Goal: Task Accomplishment & Management: Complete application form

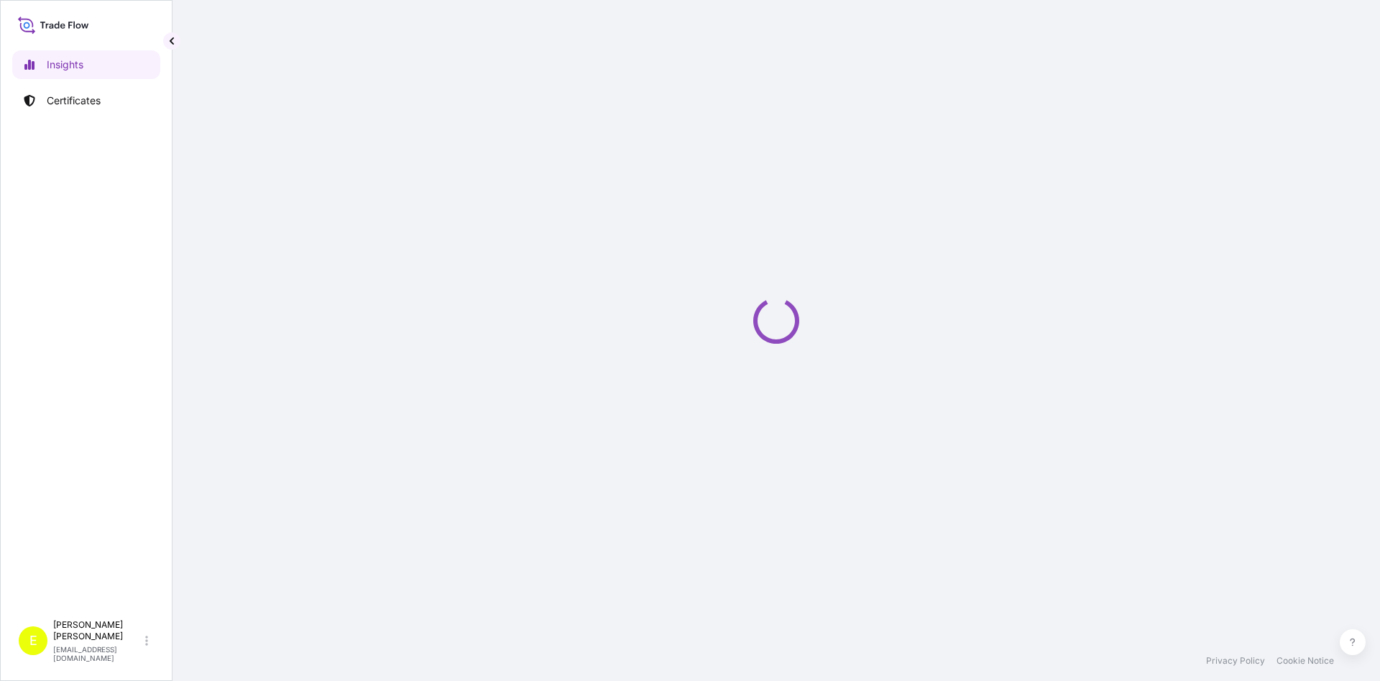
select select "2025"
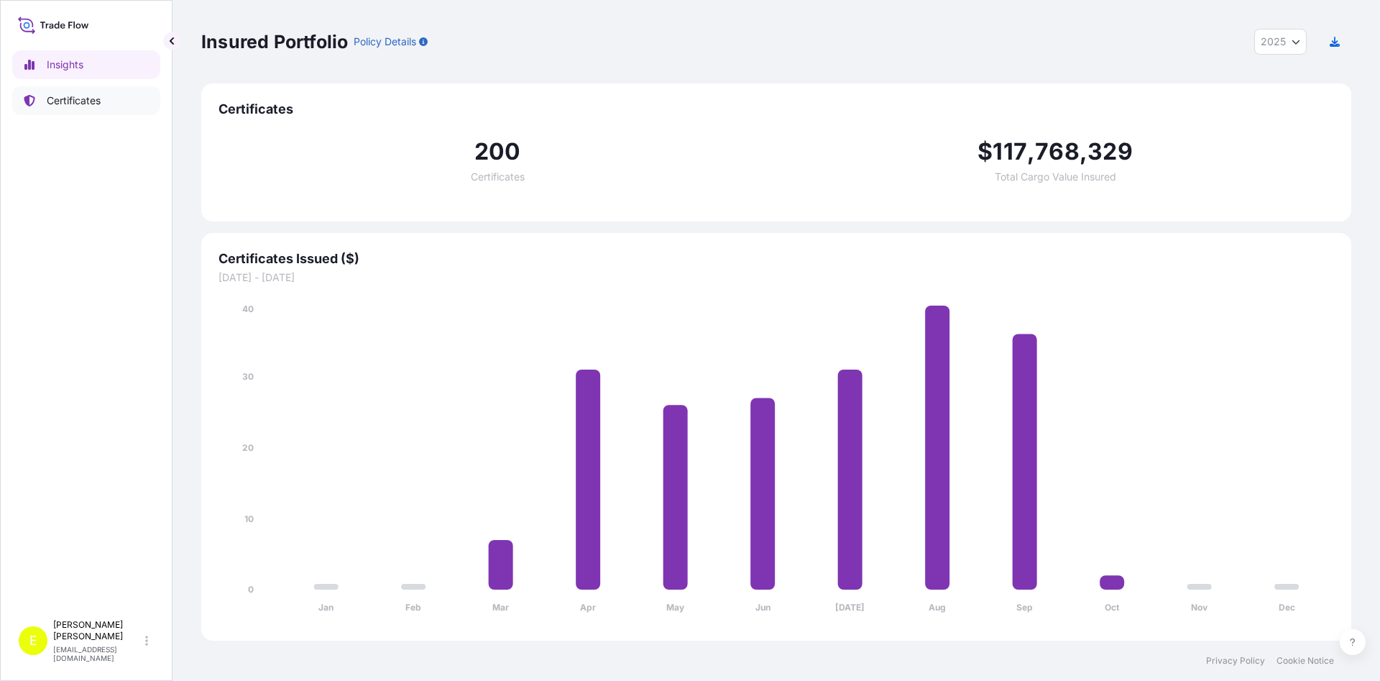
click at [76, 100] on p "Certificates" at bounding box center [74, 100] width 54 height 14
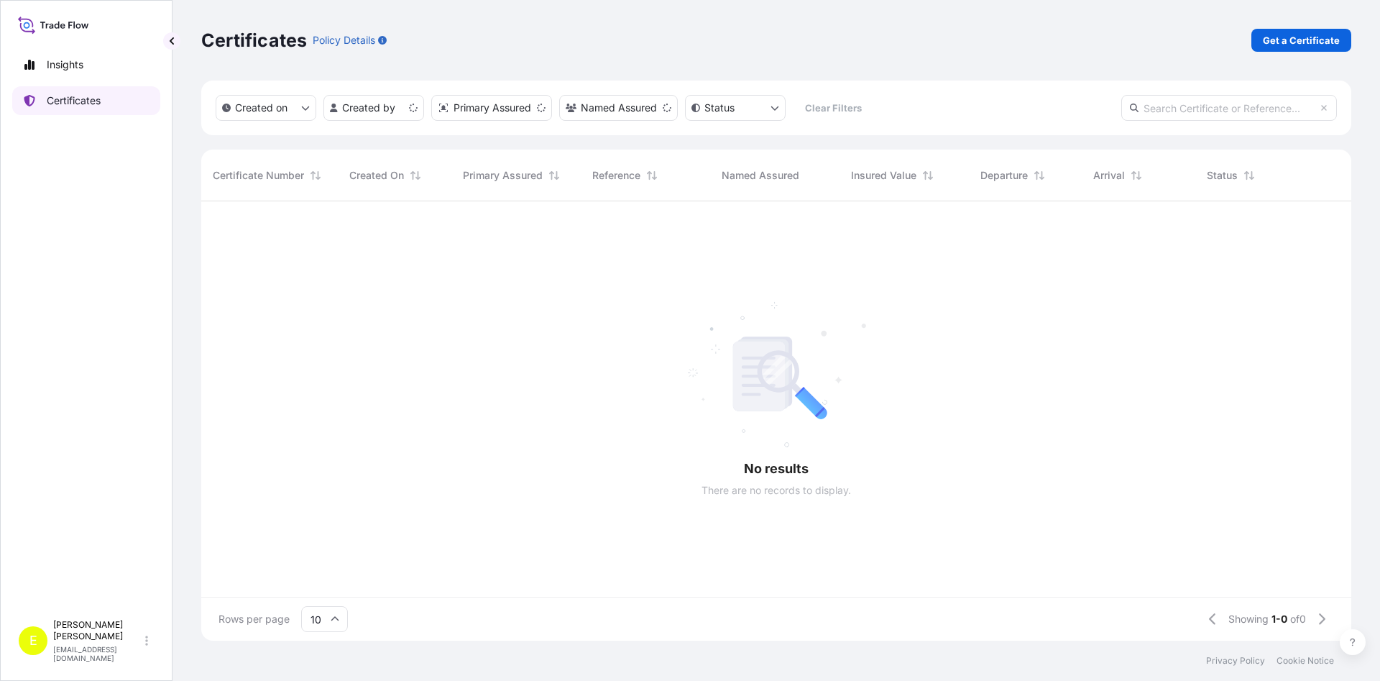
scroll to position [447, 1150]
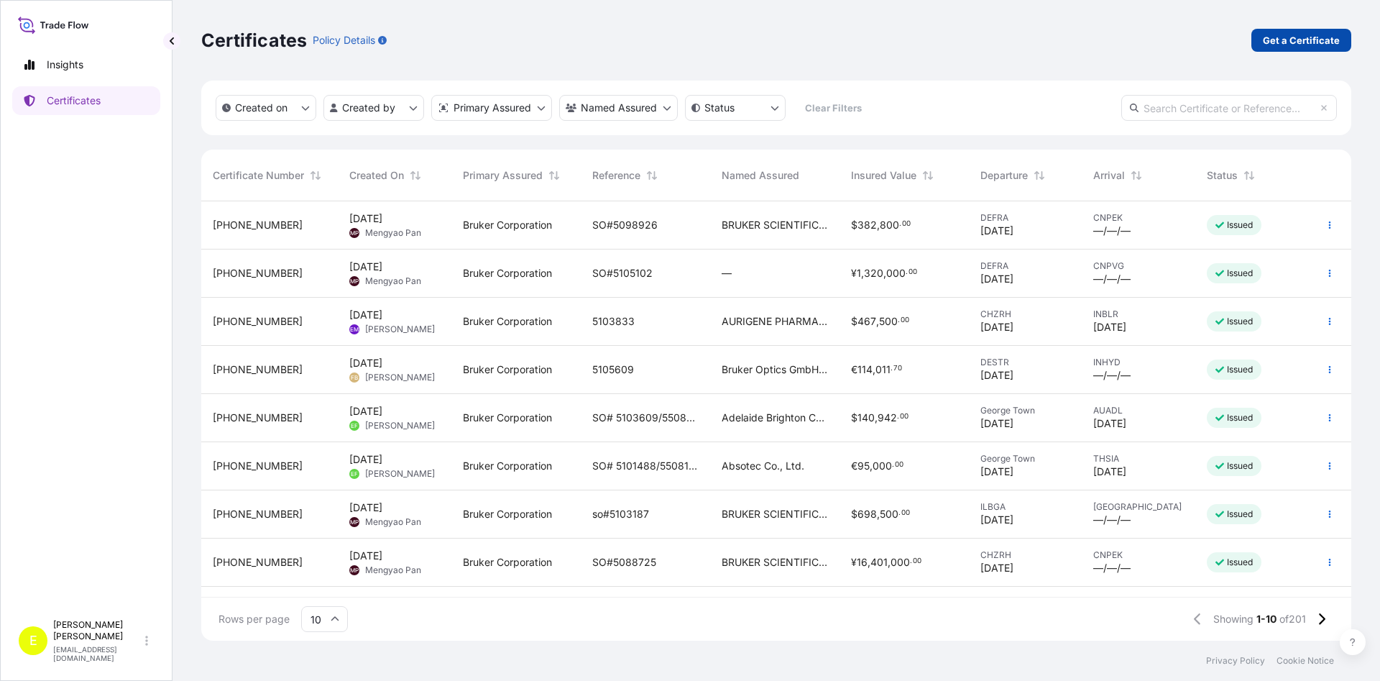
click at [1296, 40] on p "Get a Certificate" at bounding box center [1301, 40] width 77 height 14
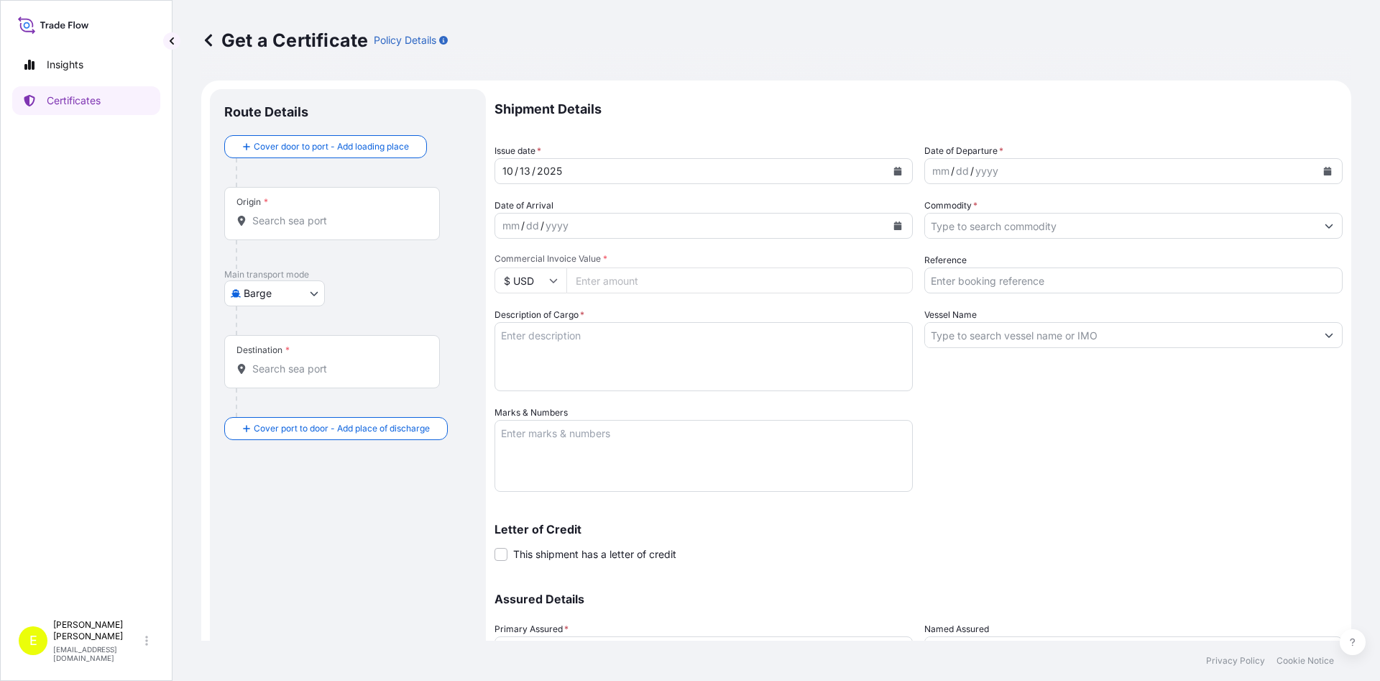
click at [299, 294] on body "Insights Certificates E [PERSON_NAME] [EMAIL_ADDRESS][DOMAIN_NAME] Get a Certif…" at bounding box center [690, 340] width 1380 height 681
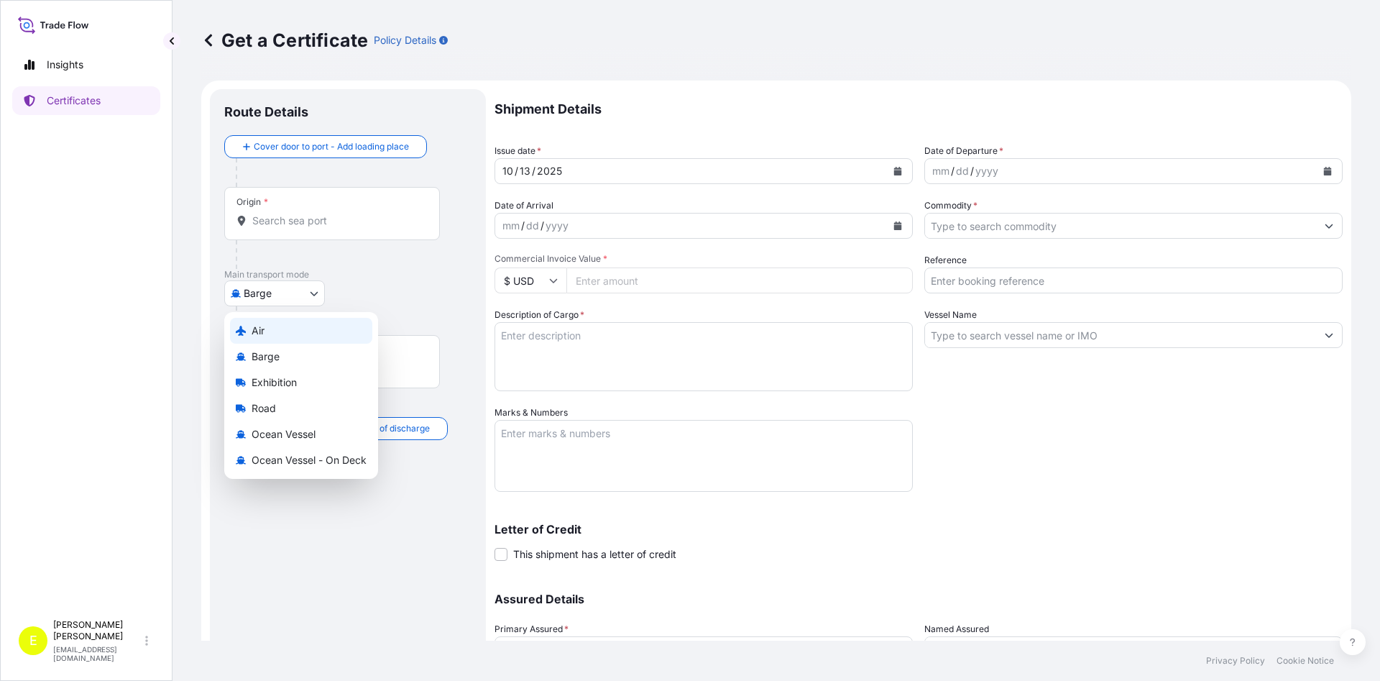
click at [283, 334] on div "Air" at bounding box center [301, 331] width 142 height 26
select select "Air"
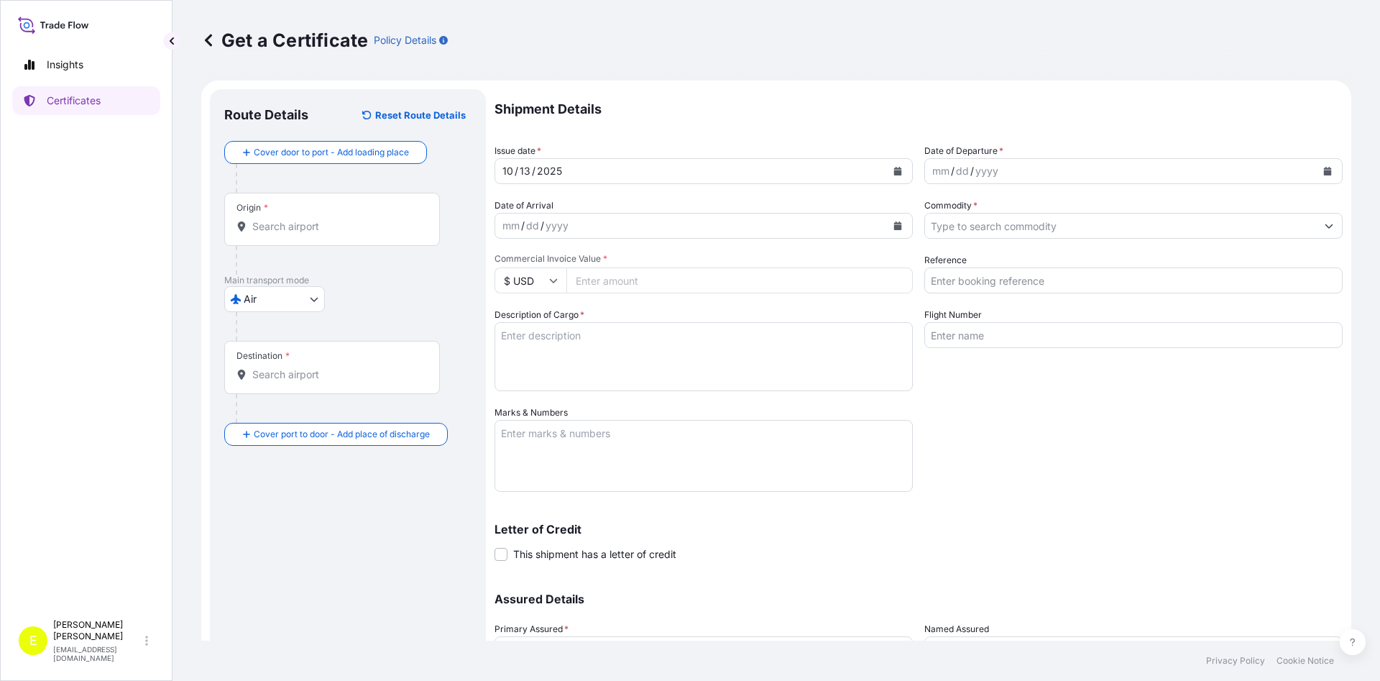
click at [398, 300] on div "Air Air Barge Exhibition Road Ocean Vessel Ocean Vessel - On Deck" at bounding box center [347, 299] width 247 height 26
click at [299, 239] on div "Origin *" at bounding box center [332, 219] width 216 height 53
click at [299, 234] on input "Origin *" at bounding box center [337, 226] width 170 height 14
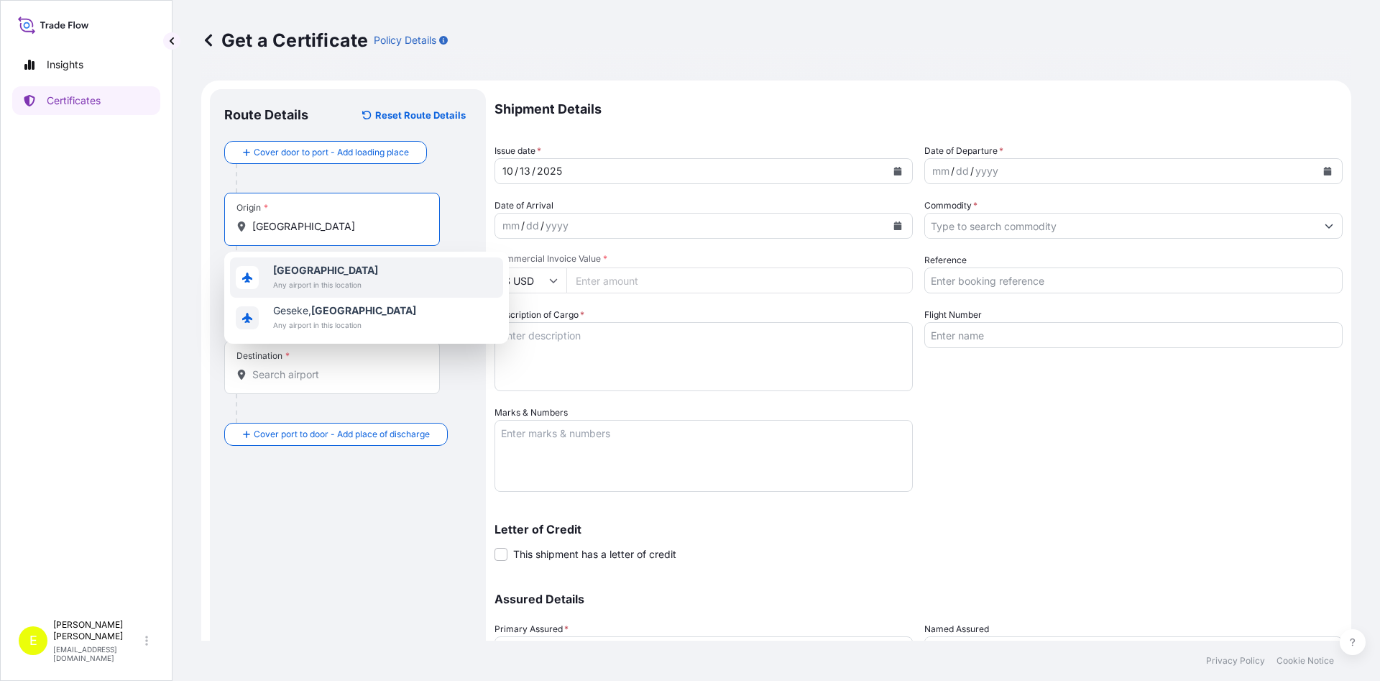
click at [374, 275] on div "[GEOGRAPHIC_DATA] Any airport in this location" at bounding box center [366, 277] width 273 height 40
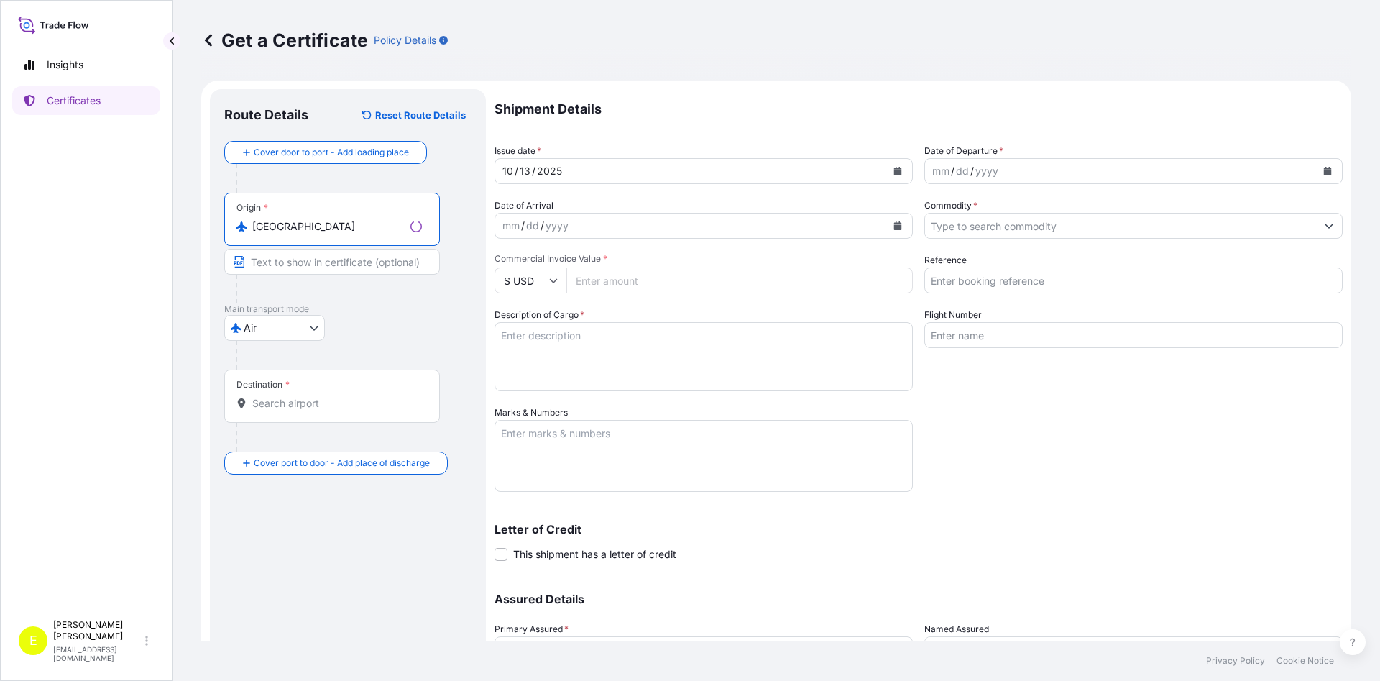
type input "[GEOGRAPHIC_DATA]"
click at [276, 266] on input "Text to appear on certificate" at bounding box center [332, 262] width 216 height 26
type input "m"
type input "[GEOGRAPHIC_DATA], [GEOGRAPHIC_DATA]"
click at [311, 415] on div "Destination *" at bounding box center [332, 395] width 216 height 53
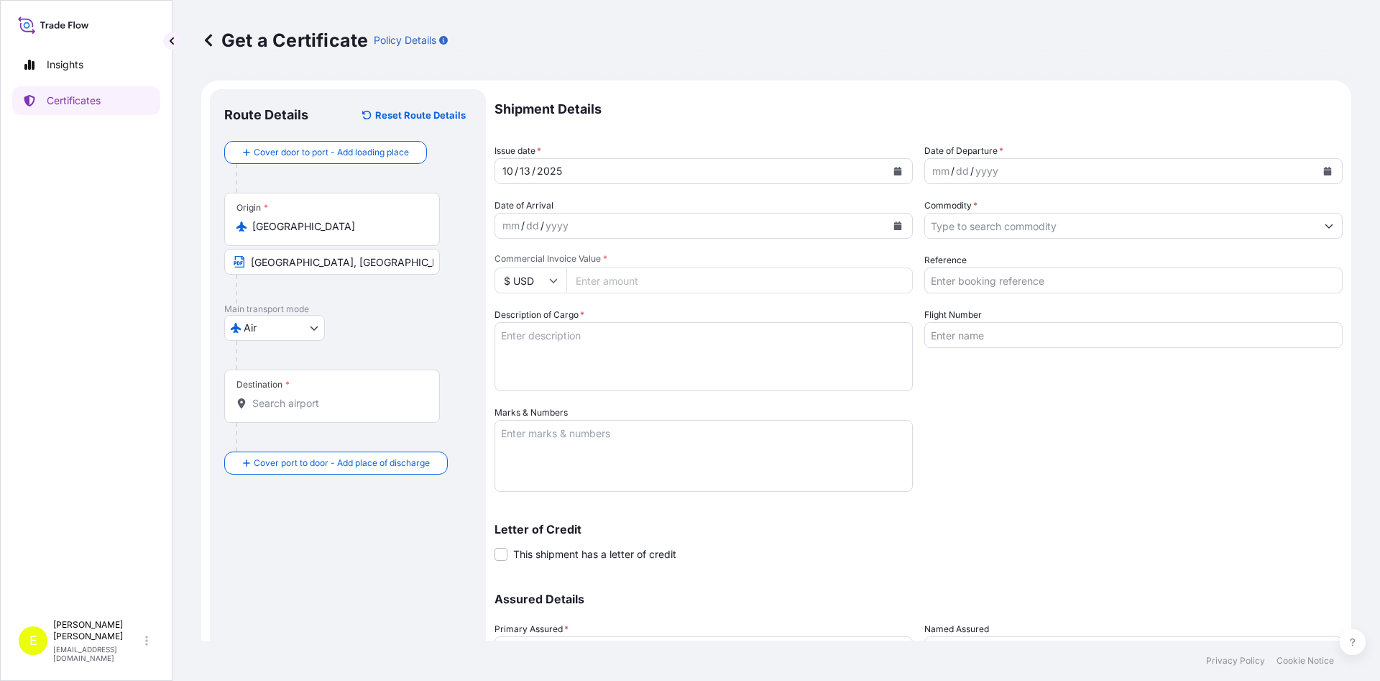
click at [311, 410] on input "Destination *" at bounding box center [337, 403] width 170 height 14
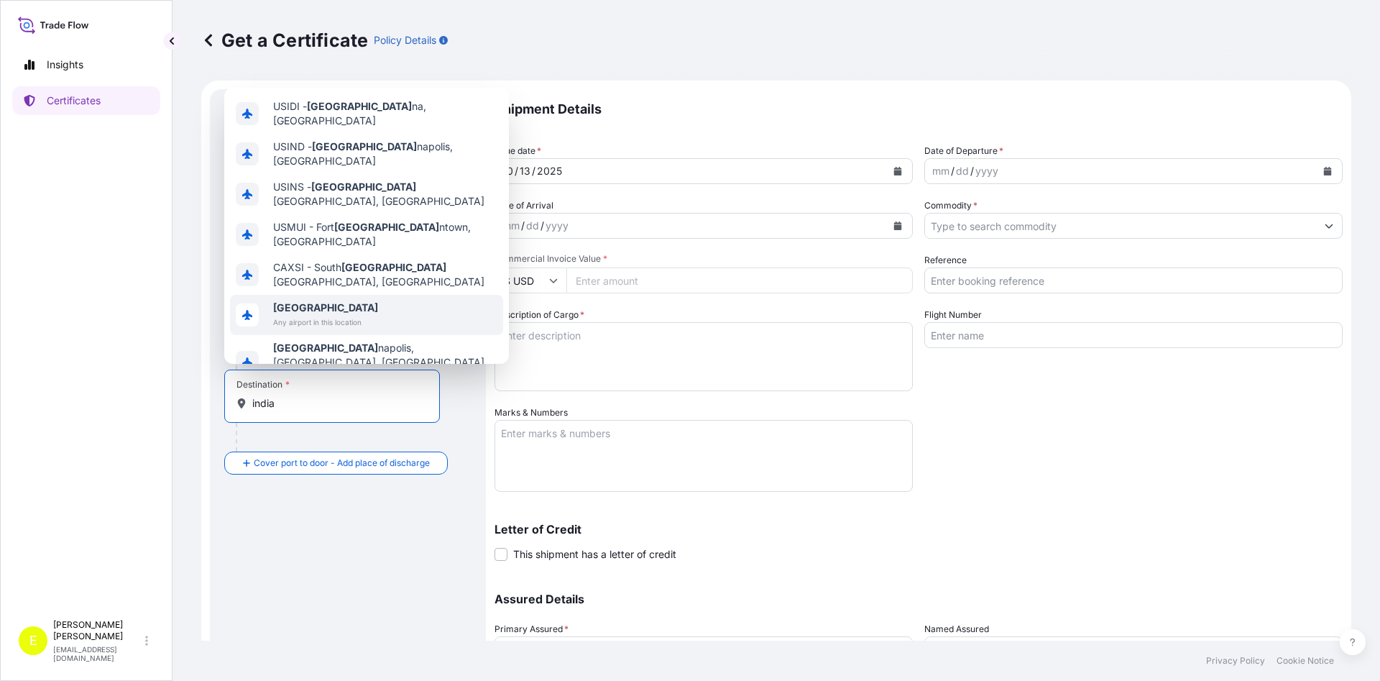
click at [328, 300] on span "[GEOGRAPHIC_DATA]" at bounding box center [325, 307] width 105 height 14
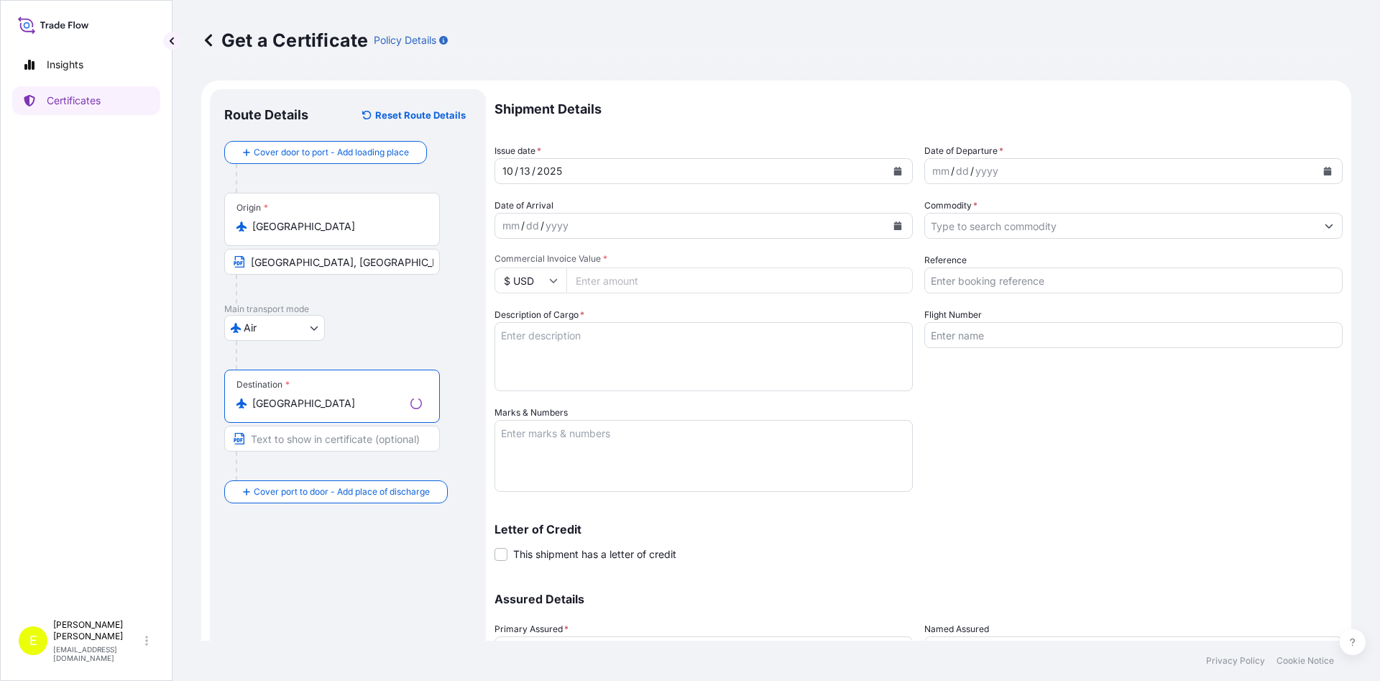
type input "[GEOGRAPHIC_DATA]"
click at [296, 441] on input "Text to appear on certificate" at bounding box center [332, 439] width 216 height 26
type input "[GEOGRAPHIC_DATA], [GEOGRAPHIC_DATA]"
click at [341, 580] on div "Route Details Reset Route Details Cover door to port - Add loading place Place …" at bounding box center [347, 425] width 247 height 642
click at [1326, 171] on icon "Calendar" at bounding box center [1328, 171] width 8 height 9
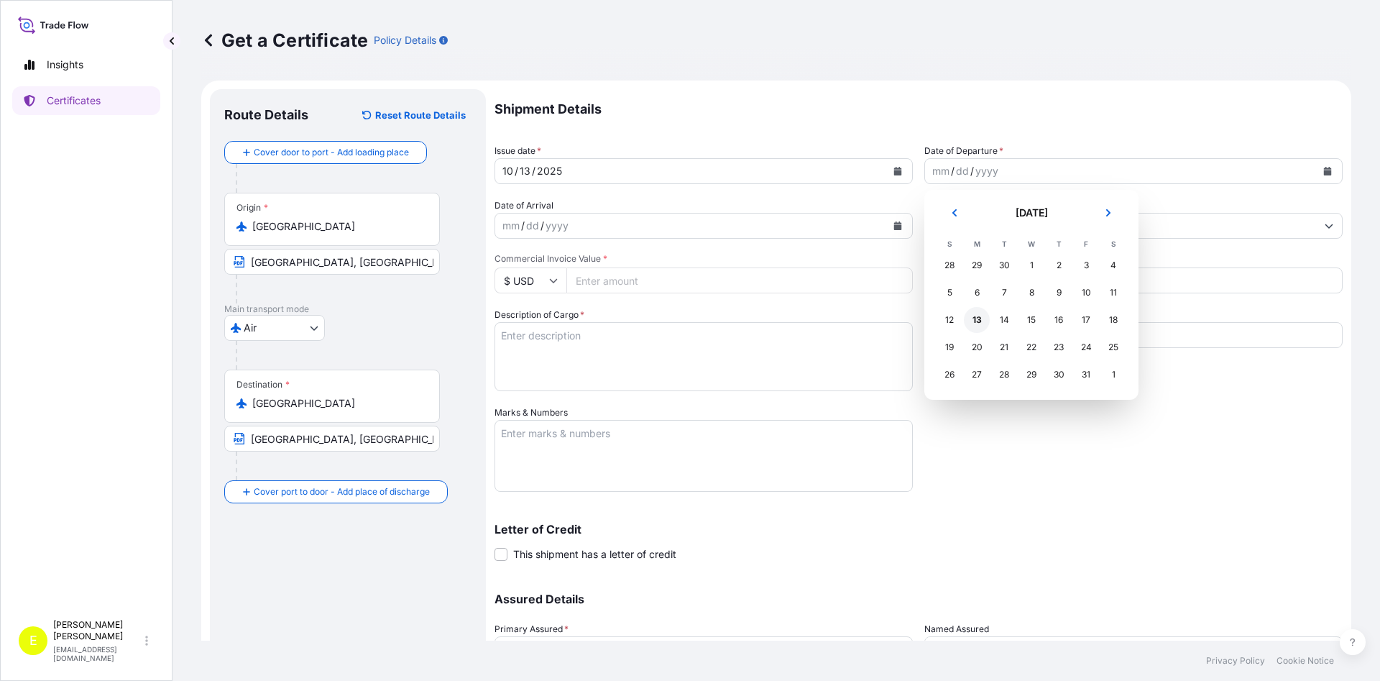
click at [972, 318] on div "13" at bounding box center [977, 320] width 26 height 26
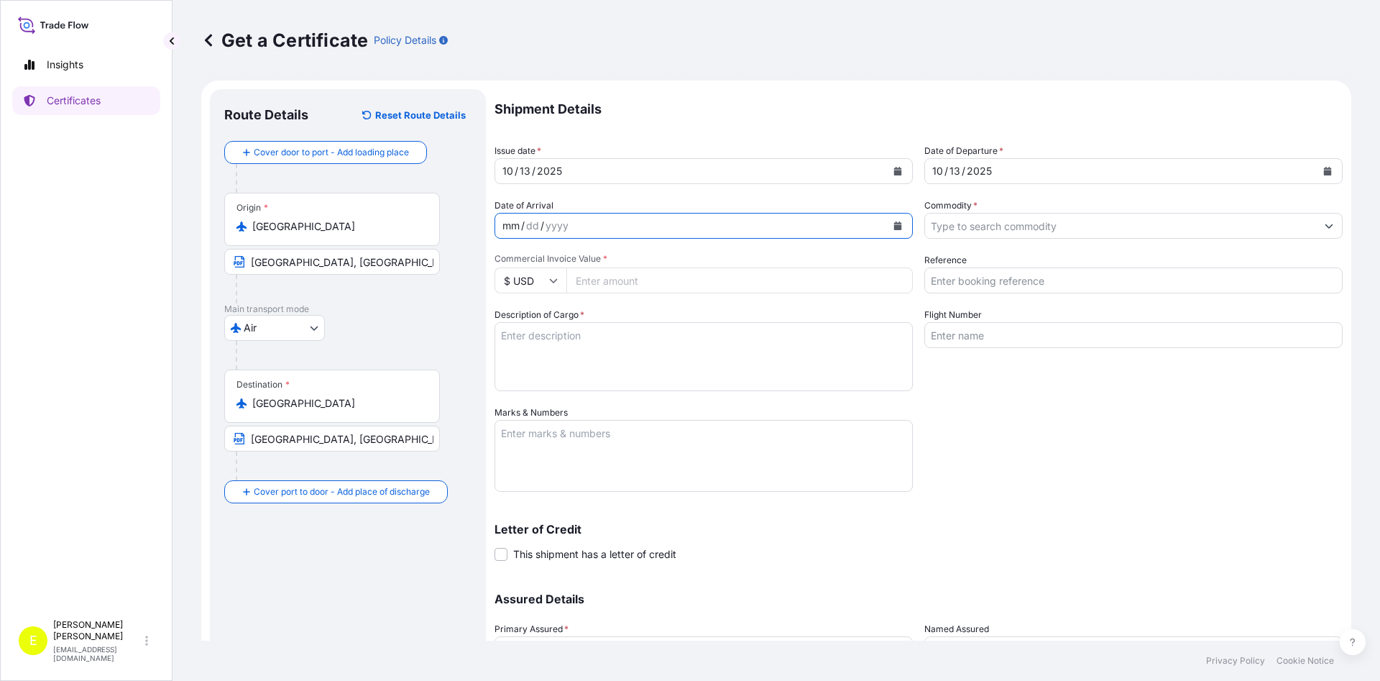
click at [574, 213] on div "mm / dd / yyyy" at bounding box center [690, 226] width 391 height 26
drag, startPoint x: 1123, startPoint y: 518, endPoint x: 1053, endPoint y: 389, distance: 147.0
click at [1124, 512] on div "Letter of Credit This shipment has a letter of credit Letter of credit * Letter…" at bounding box center [919, 533] width 848 height 55
click at [967, 224] on input "Commodity *" at bounding box center [1120, 226] width 391 height 26
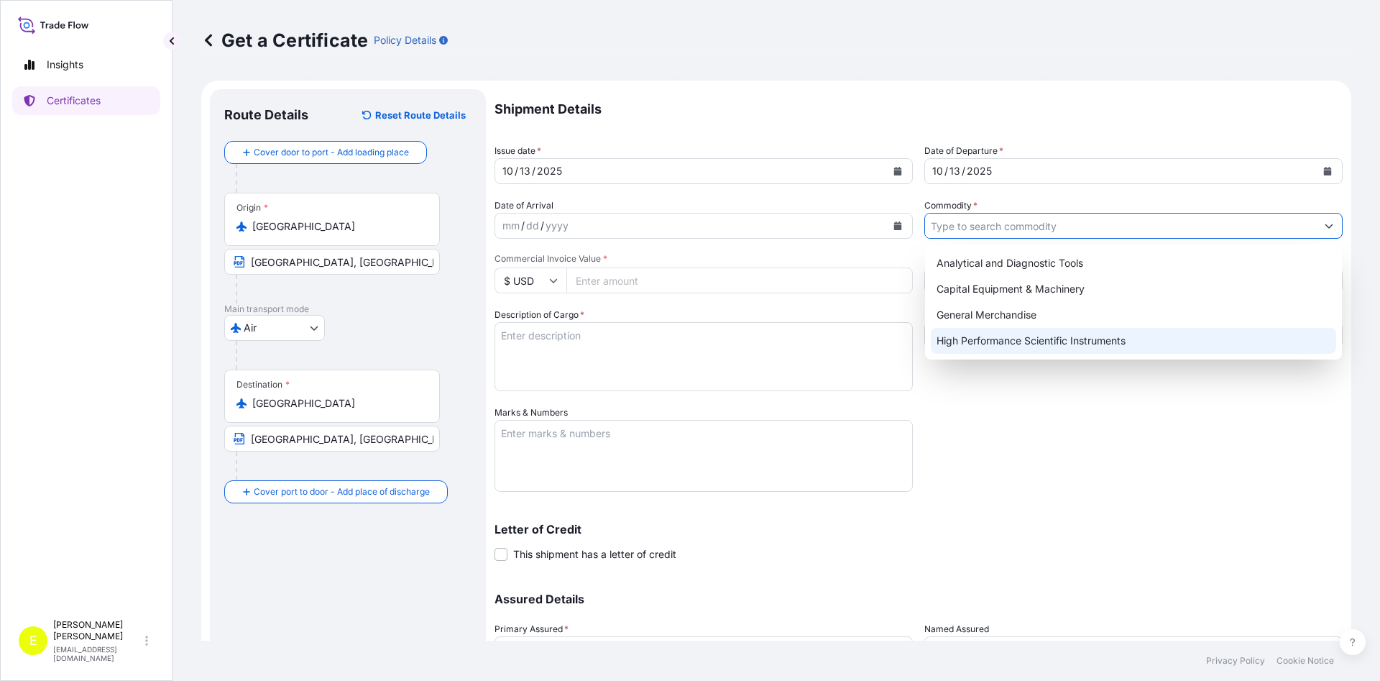
click at [966, 334] on div "High Performance Scientific Instruments" at bounding box center [1133, 341] width 405 height 26
type input "High Performance Scientific Instruments"
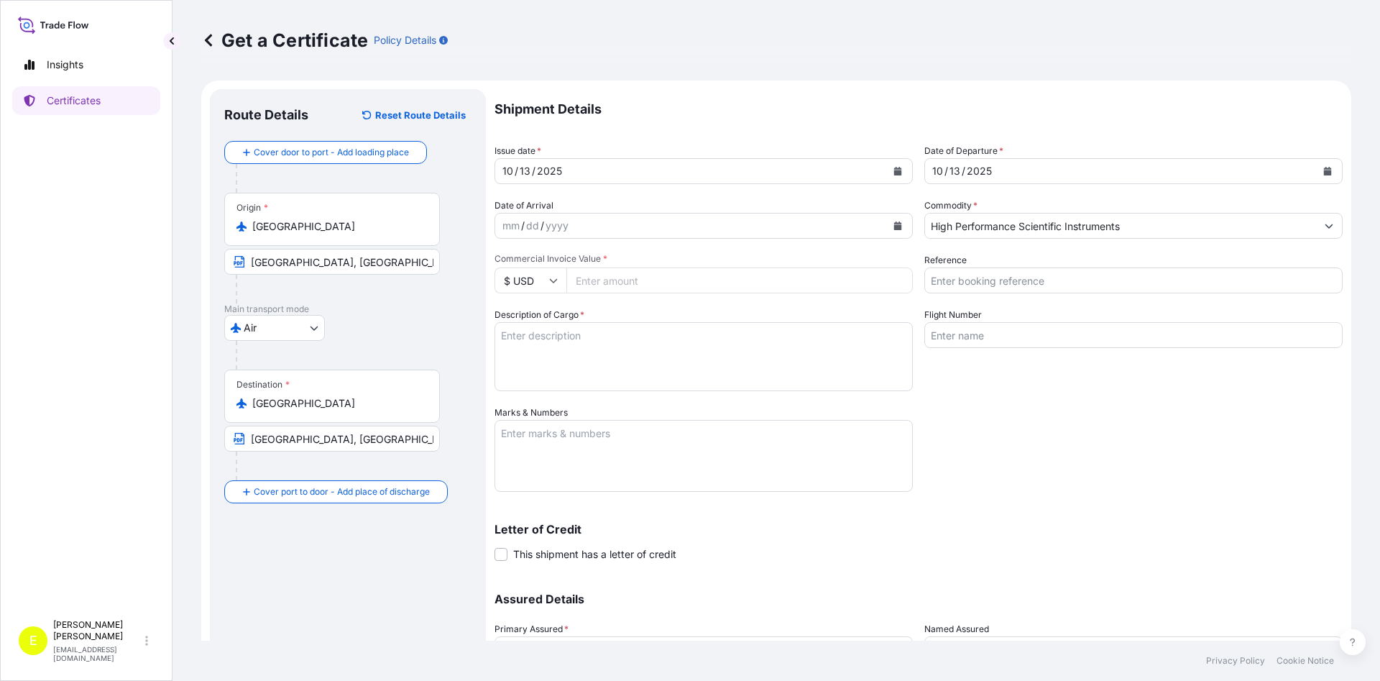
click at [551, 282] on icon at bounding box center [553, 280] width 9 height 9
click at [527, 328] on div "€ EUR" at bounding box center [530, 319] width 60 height 27
type input "€ EUR"
click at [603, 283] on input "Commercial Invoice Value *" at bounding box center [739, 280] width 346 height 26
type input "149400"
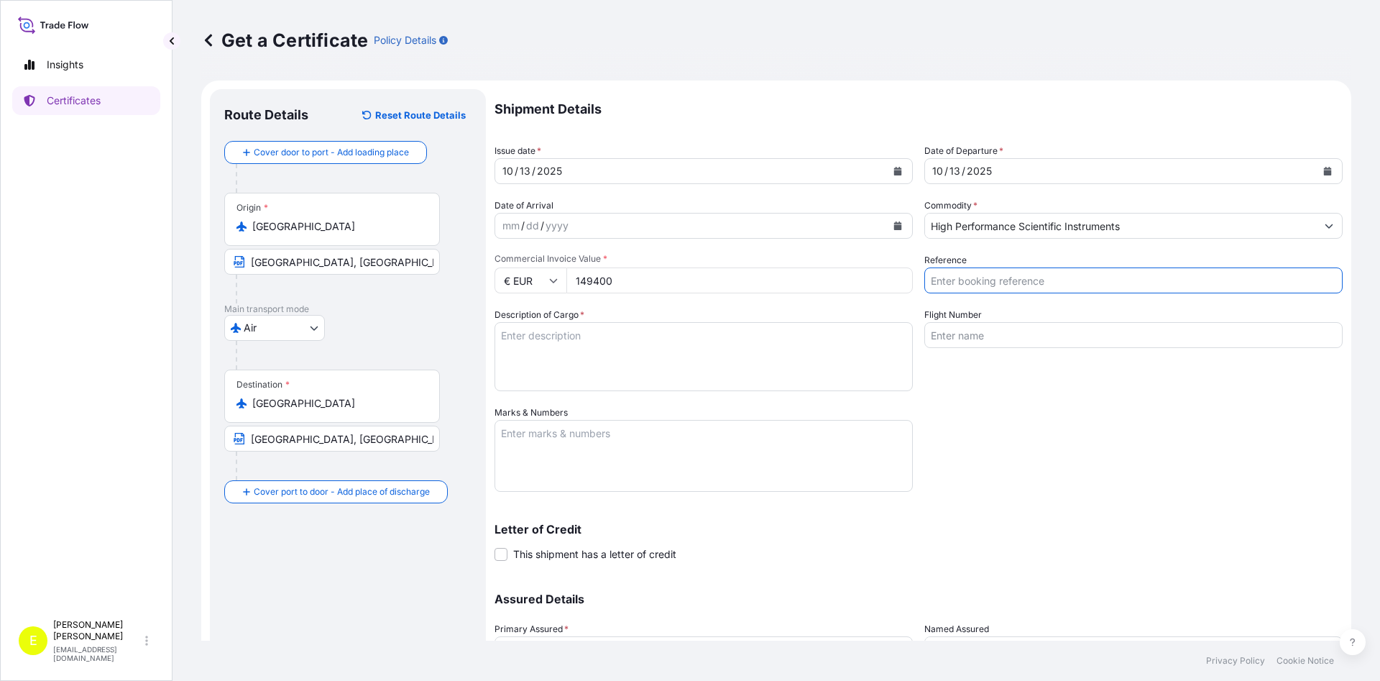
click at [1098, 277] on input "Reference" at bounding box center [1133, 280] width 418 height 26
type input "5103812"
click at [742, 363] on textarea "Description of Cargo *" at bounding box center [704, 356] width 418 height 69
click at [616, 353] on textarea "Description of Cargo *" at bounding box center [704, 356] width 418 height 69
paste textarea "S8 TIGER 2nd (4kW) PO No. : 5135408"
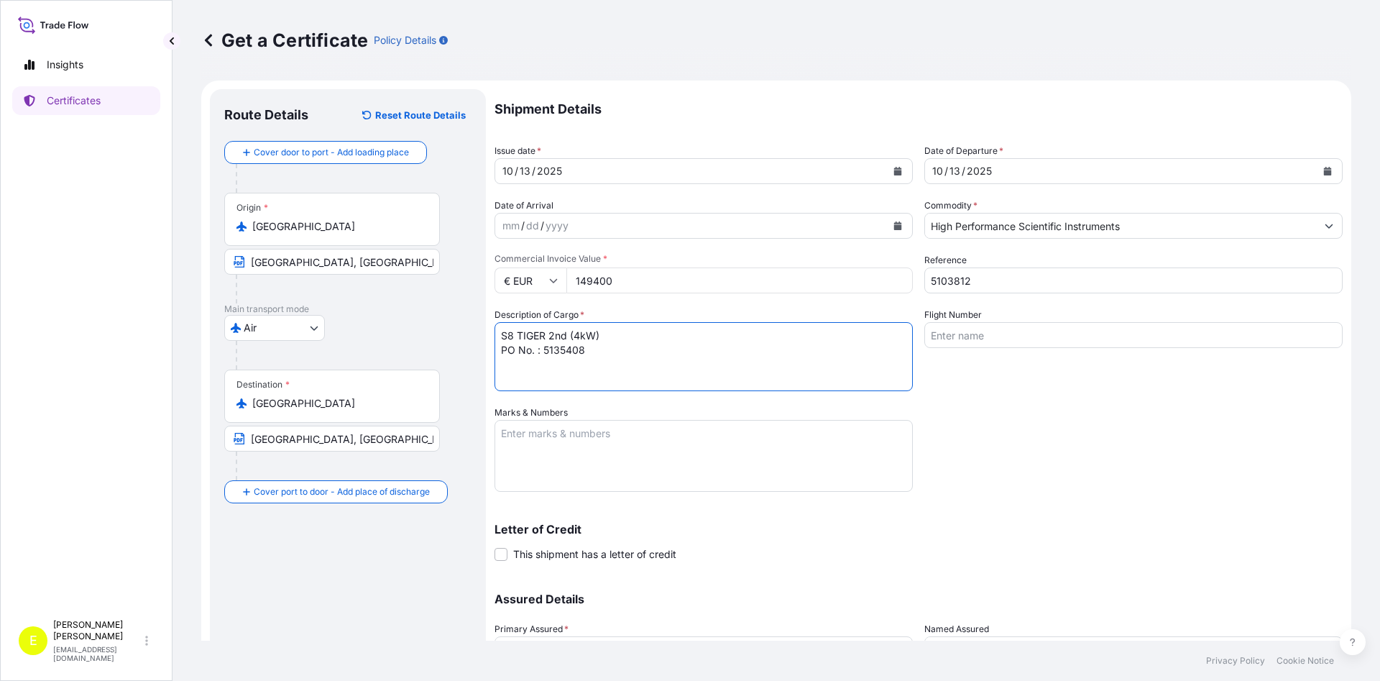
type textarea "S8 TIGER 2nd (4kW) PO No. : 5135408"
click at [551, 446] on textarea "Marks & Numbers" at bounding box center [704, 456] width 418 height 72
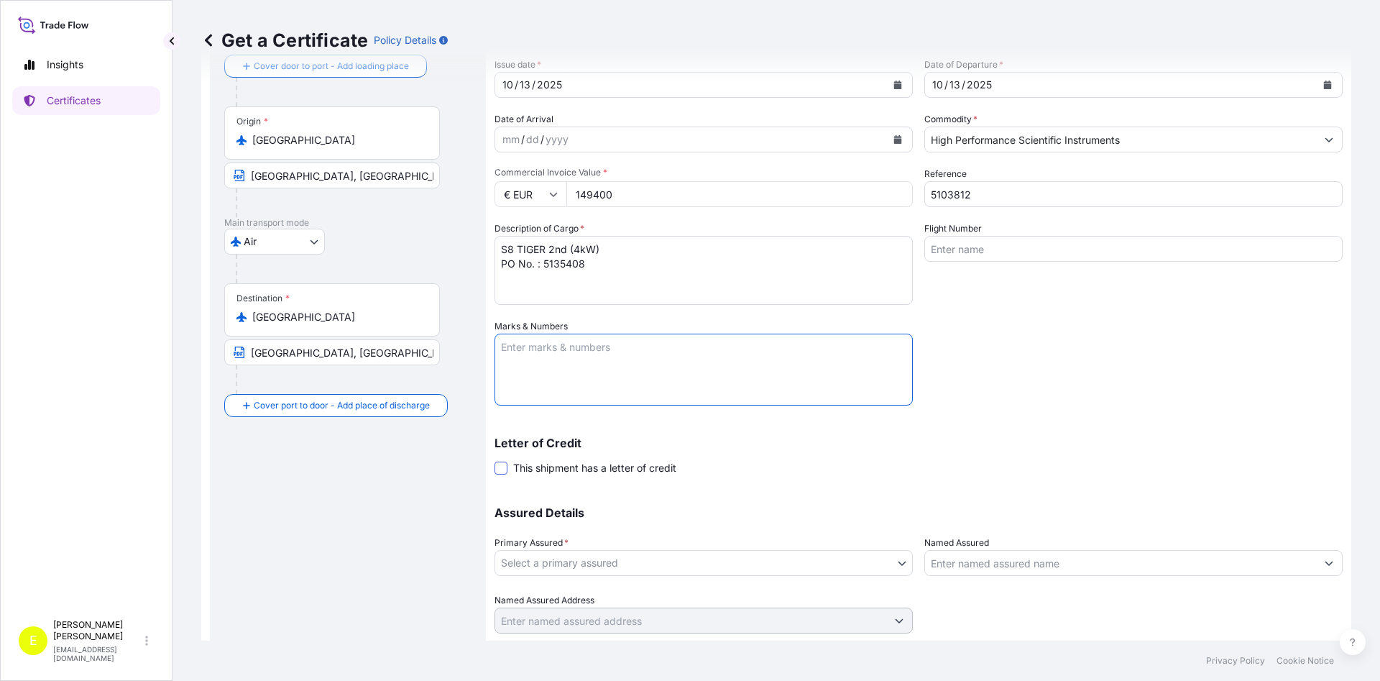
click at [505, 466] on span at bounding box center [501, 467] width 13 height 13
click at [495, 460] on input "This shipment has a letter of credit" at bounding box center [495, 460] width 0 height 0
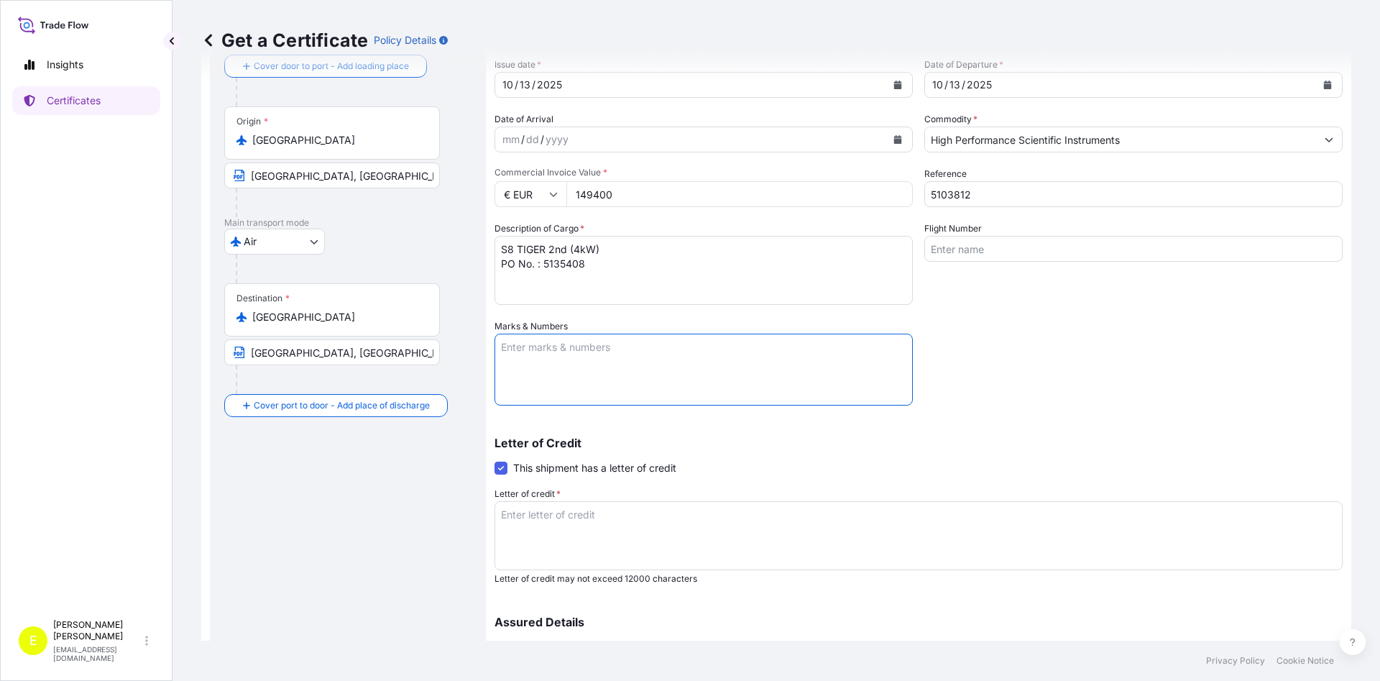
click at [577, 351] on textarea "Marks & Numbers" at bounding box center [704, 370] width 418 height 72
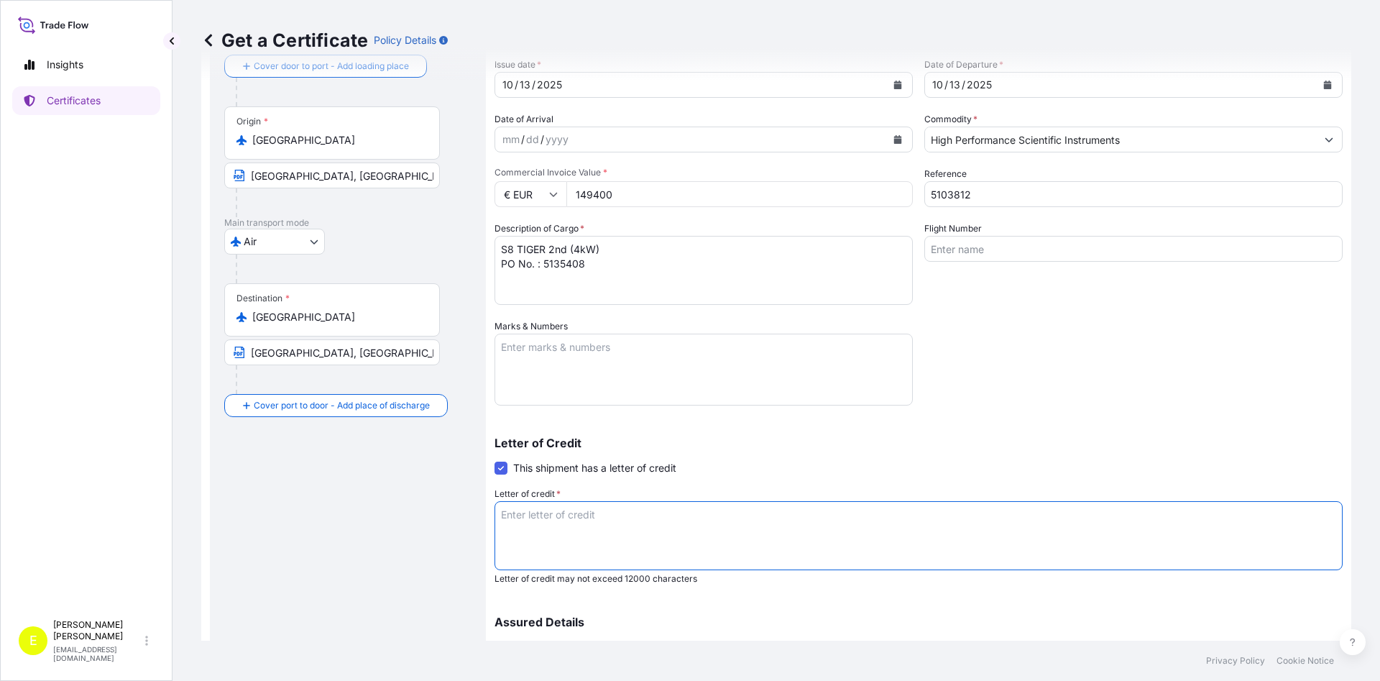
click at [552, 513] on textarea "Letter of credit *" at bounding box center [919, 535] width 848 height 69
paste textarea "+5. INSURANCE POLICY OR CERTIFICATE. FULL SET IN NEGOTIABLE FORM IN THE CURRENC…"
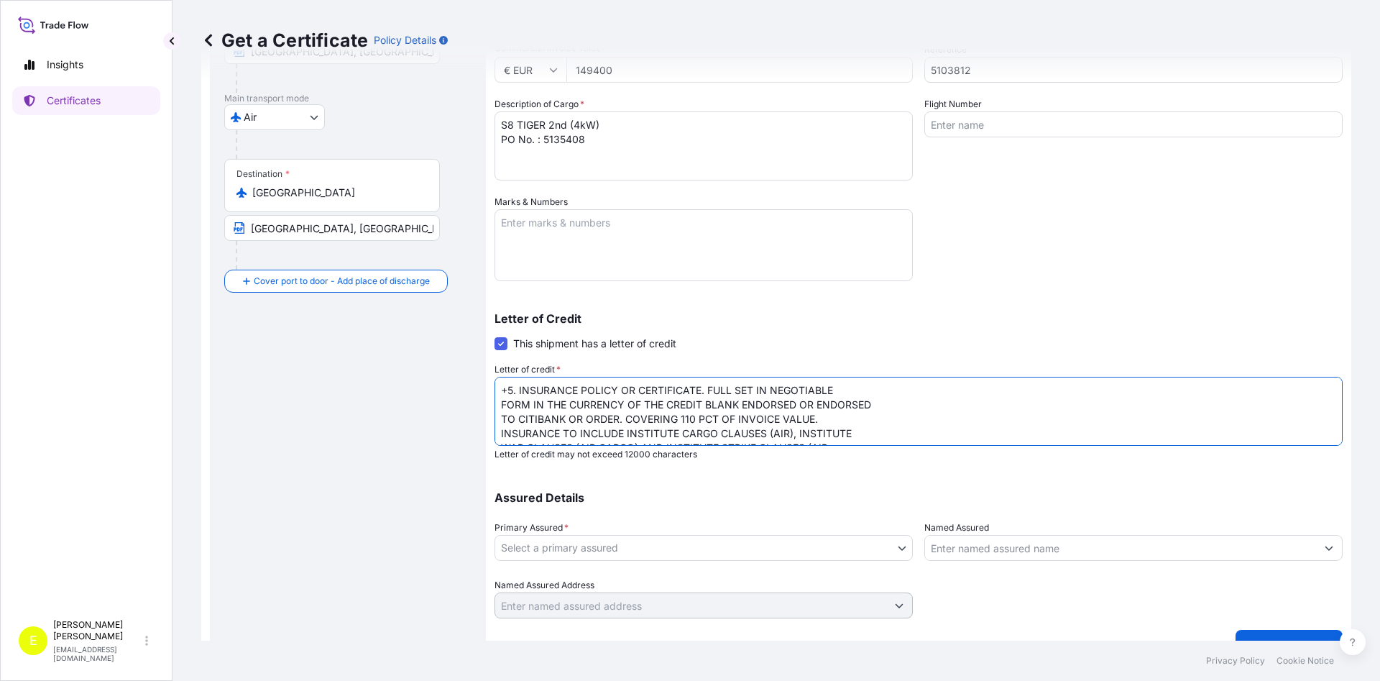
scroll to position [229, 0]
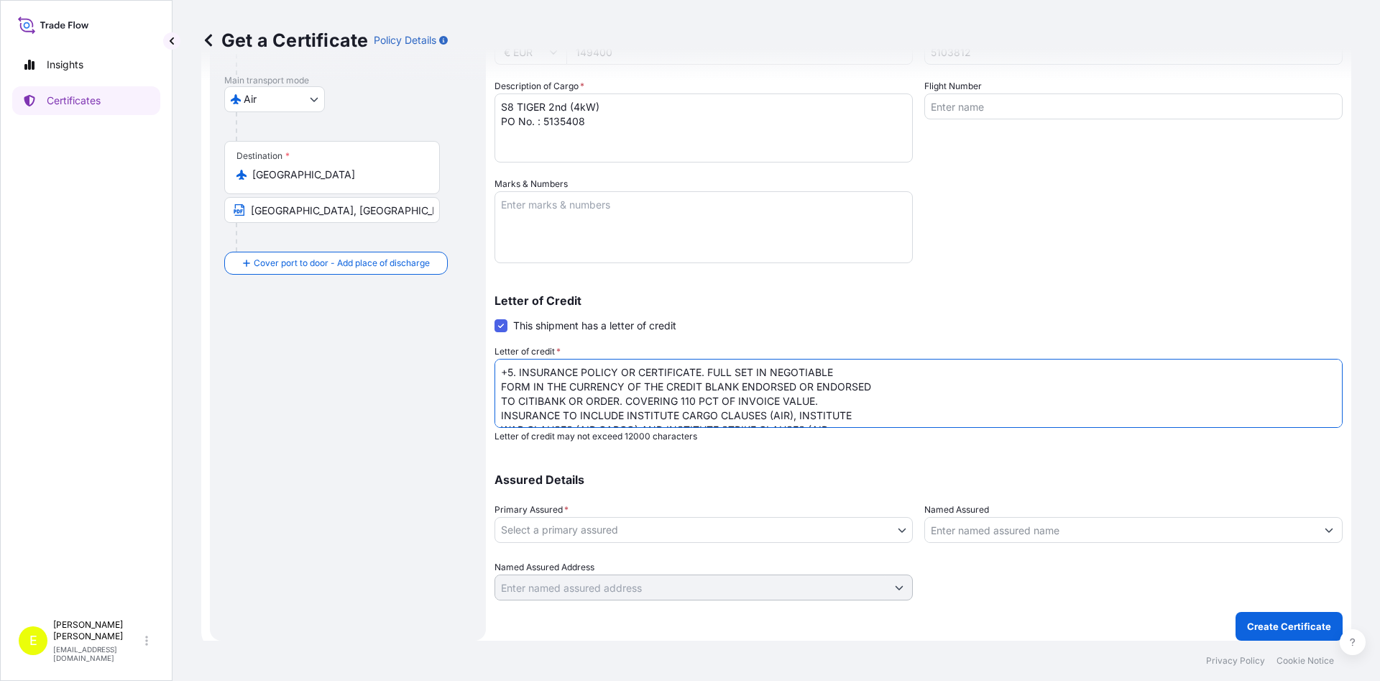
click at [519, 368] on textarea "+5. INSURANCE POLICY OR CERTIFICATE. FULL SET IN NEGOTIABLE FORM IN THE CURRENC…" at bounding box center [919, 393] width 848 height 69
click at [582, 369] on textarea "INSURANCE POLICY OR CERTIFICATE. FULL SET IN NEGOTIABLE FORM IN THE CURRENCY OF…" at bounding box center [919, 393] width 848 height 69
drag, startPoint x: 627, startPoint y: 370, endPoint x: 377, endPoint y: 370, distance: 250.1
click at [495, 370] on textarea "INSURANCE CERTIFICATE. FULL SET IN NEGOTIABLE FORM IN THE CURRENCY OF THE CREDI…" at bounding box center [919, 393] width 848 height 69
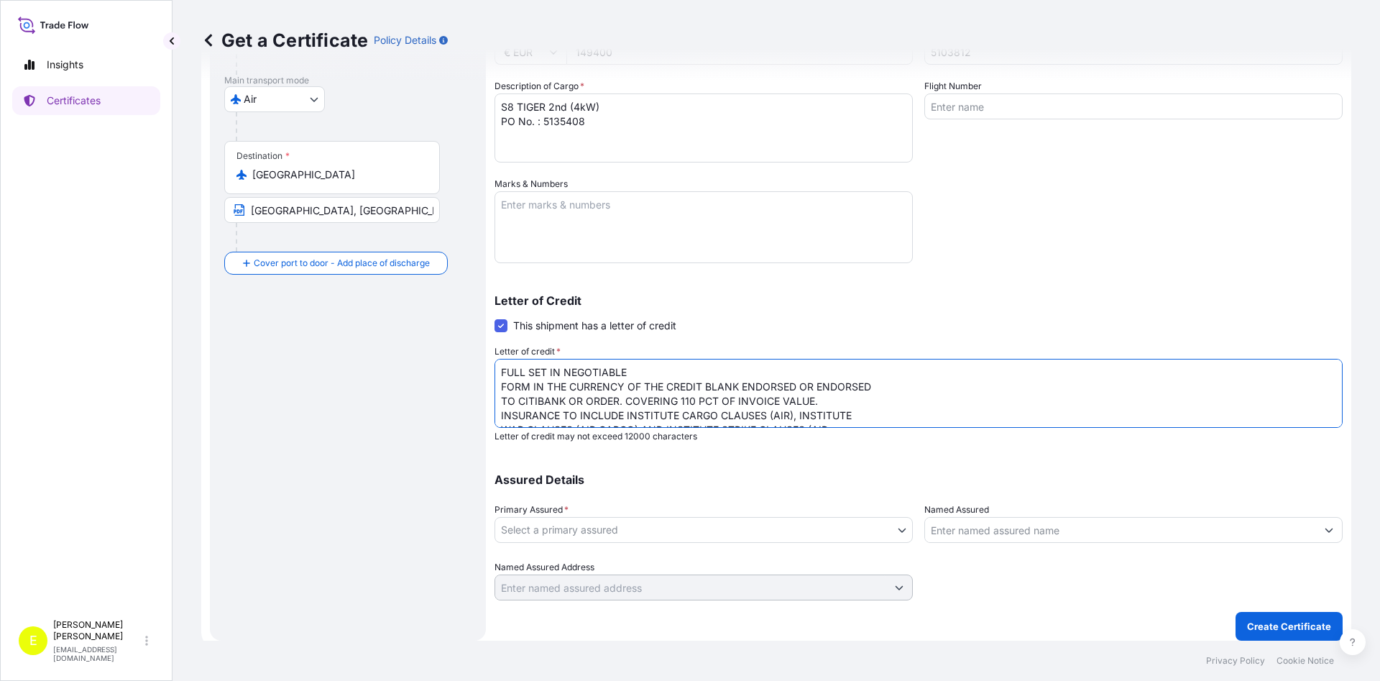
drag, startPoint x: 733, startPoint y: 382, endPoint x: 827, endPoint y: 384, distance: 93.5
click at [827, 384] on textarea "FULL SET IN NEGOTIABLE FORM IN THE CURRENCY OF THE CREDIT BLANK ENDORSED OR END…" at bounding box center [919, 393] width 848 height 69
drag, startPoint x: 627, startPoint y: 400, endPoint x: 352, endPoint y: 346, distance: 280.6
click at [495, 359] on textarea "FULL SET IN NEGOTIABLE FORM IN THE CURRENCY OF THE CREDIT BLANK ENDORSED OR END…" at bounding box center [919, 393] width 848 height 69
click at [712, 373] on textarea "COVERING 110 PCT OF INVOICE VALUE. INSURANCE TO INCLUDE INSTITUTE CARGO CLAUSES…" at bounding box center [919, 393] width 848 height 69
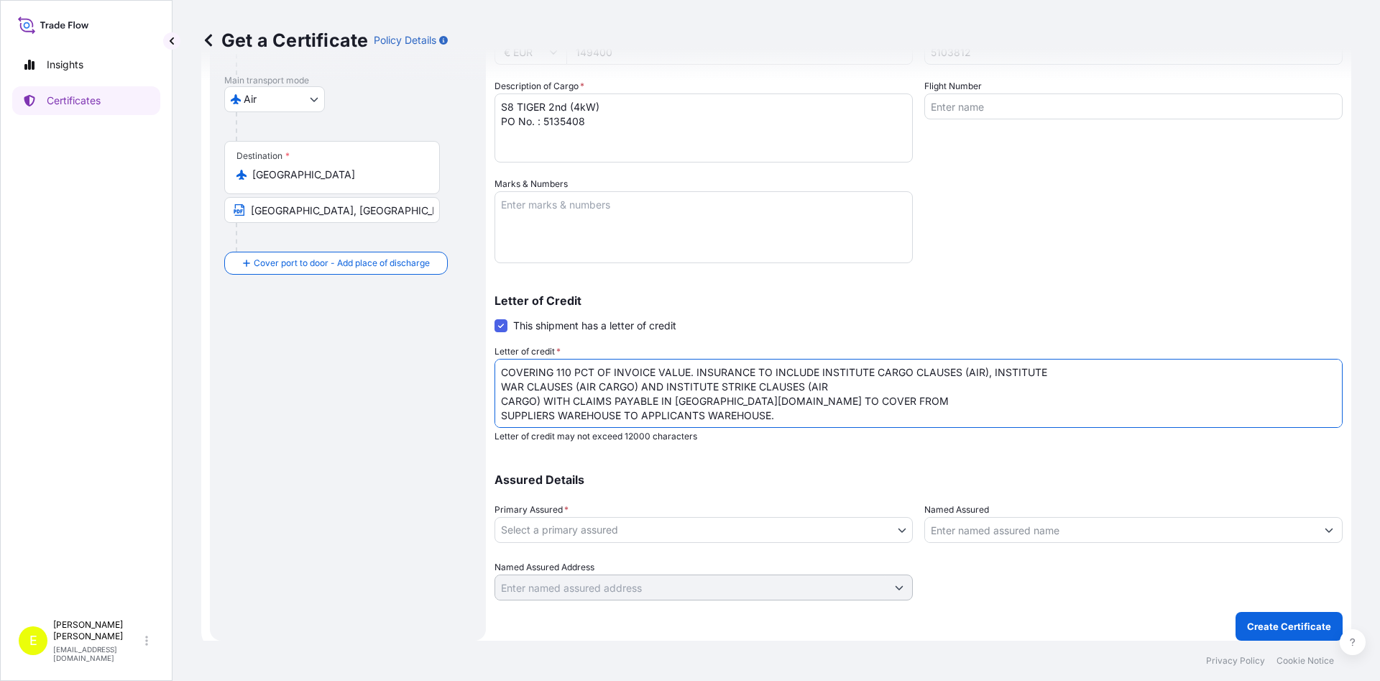
click at [1107, 372] on textarea "COVERING 110 PCT OF INVOICE VALUE. INSURANCE TO INCLUDE INSTITUTE CARGO CLAUSES…" at bounding box center [919, 393] width 848 height 69
click at [958, 385] on textarea "COVERING 110 PCT OF INVOICE VALUE. INSURANCE TO INCLUDE INSTITUTE CARGO CLAUSES…" at bounding box center [919, 393] width 848 height 69
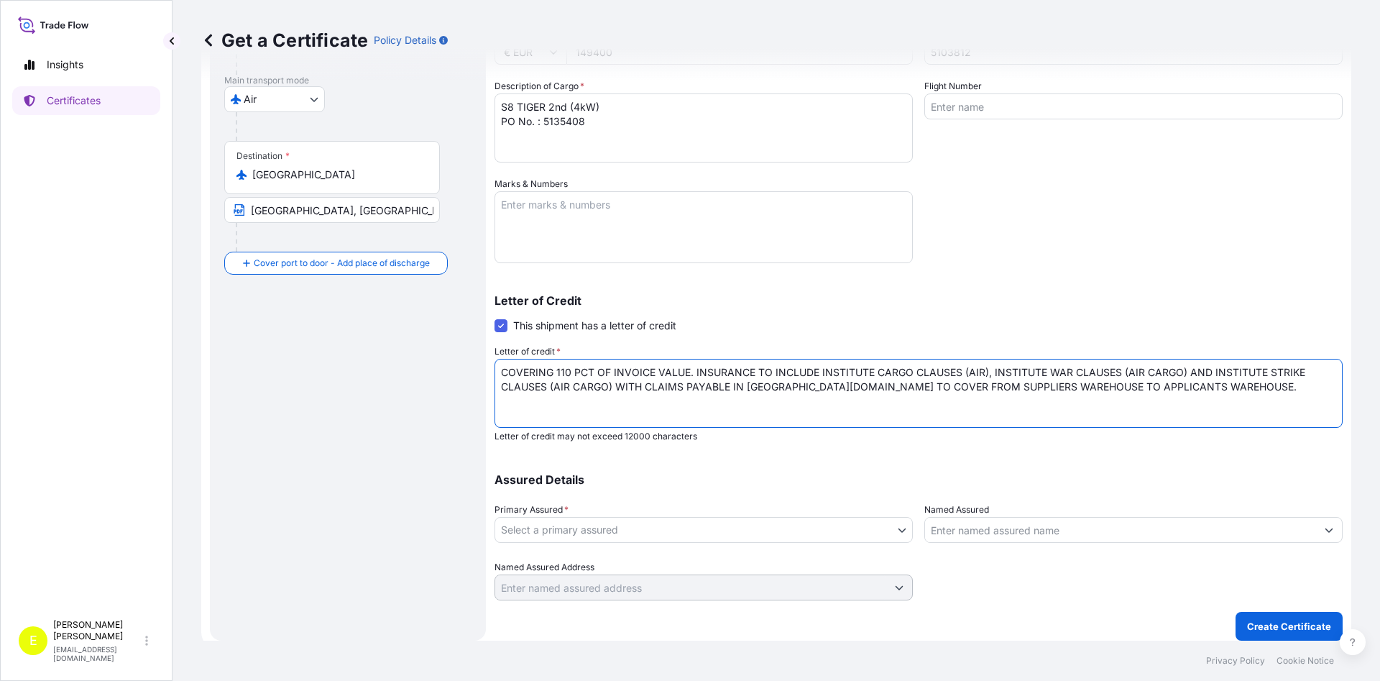
type textarea "COVERING 110 PCT OF INVOICE VALUE. INSURANCE TO INCLUDE INSTITUTE CARGO CLAUSES…"
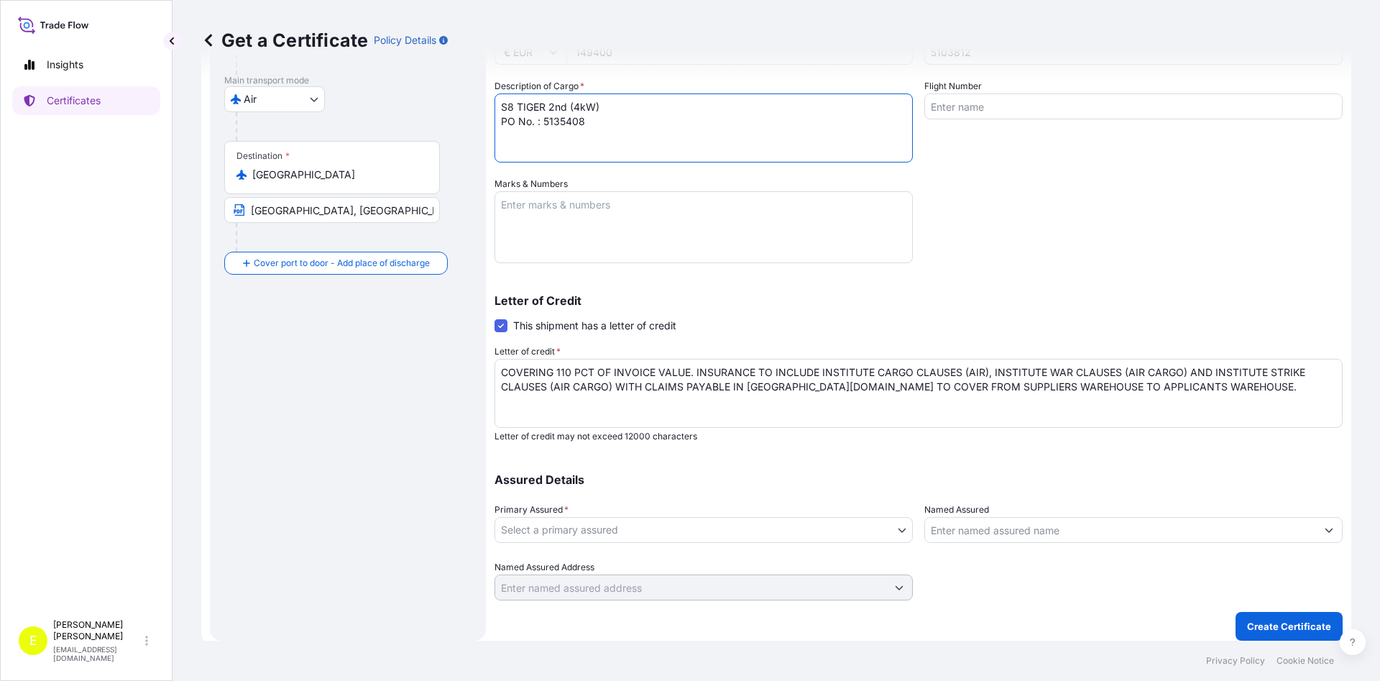
click at [620, 126] on textarea "S8 TIGER 2nd (4kW) PO No. : 5135408" at bounding box center [704, 127] width 418 height 69
paste textarea "LC NUMBER 5524622729 DATED 250805"
type textarea "S8 TIGER 2nd (4kW) PO No. : 5135408 LC NUMBER 5524622729 DATED 250805"
click at [684, 515] on div "Primary Assured * Select a primary assured" at bounding box center [704, 522] width 418 height 40
click at [663, 528] on body "Insights Certificates E [PERSON_NAME] [EMAIL_ADDRESS][DOMAIN_NAME] Get a Certif…" at bounding box center [690, 340] width 1380 height 681
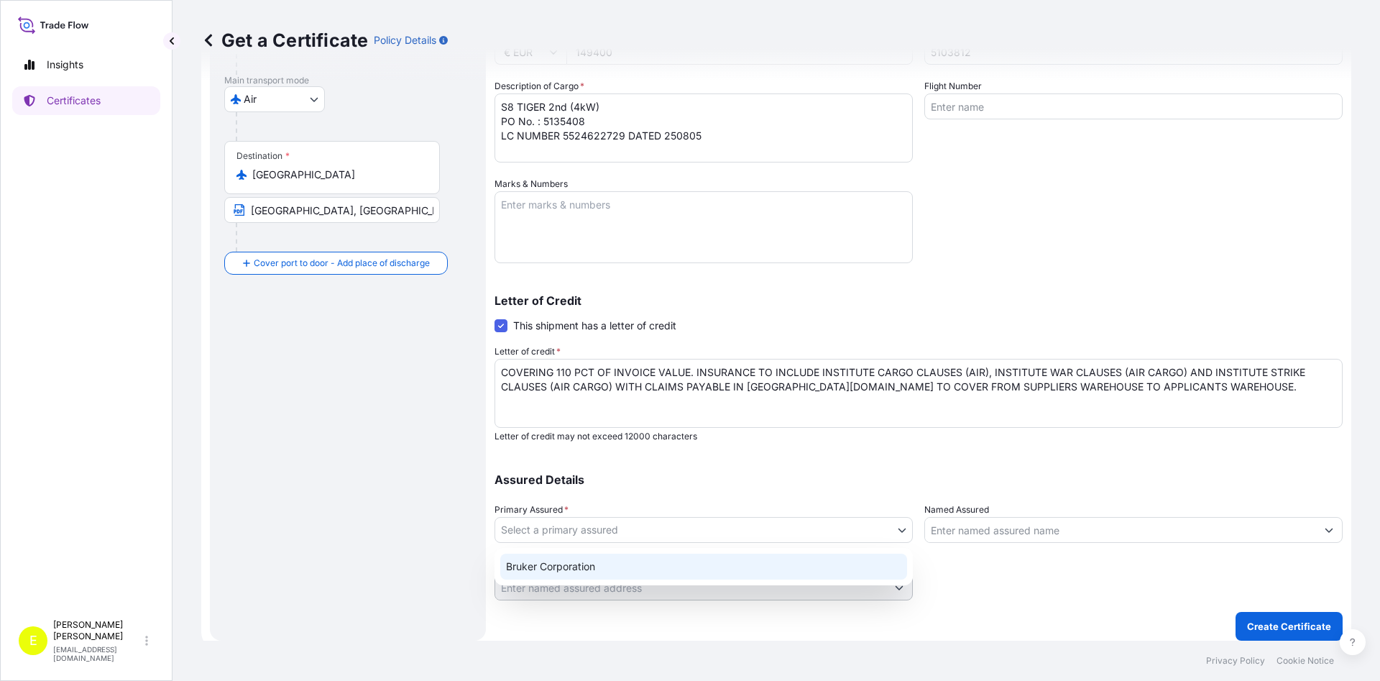
click at [599, 570] on div "Bruker Corporation" at bounding box center [703, 566] width 407 height 26
select select "31474"
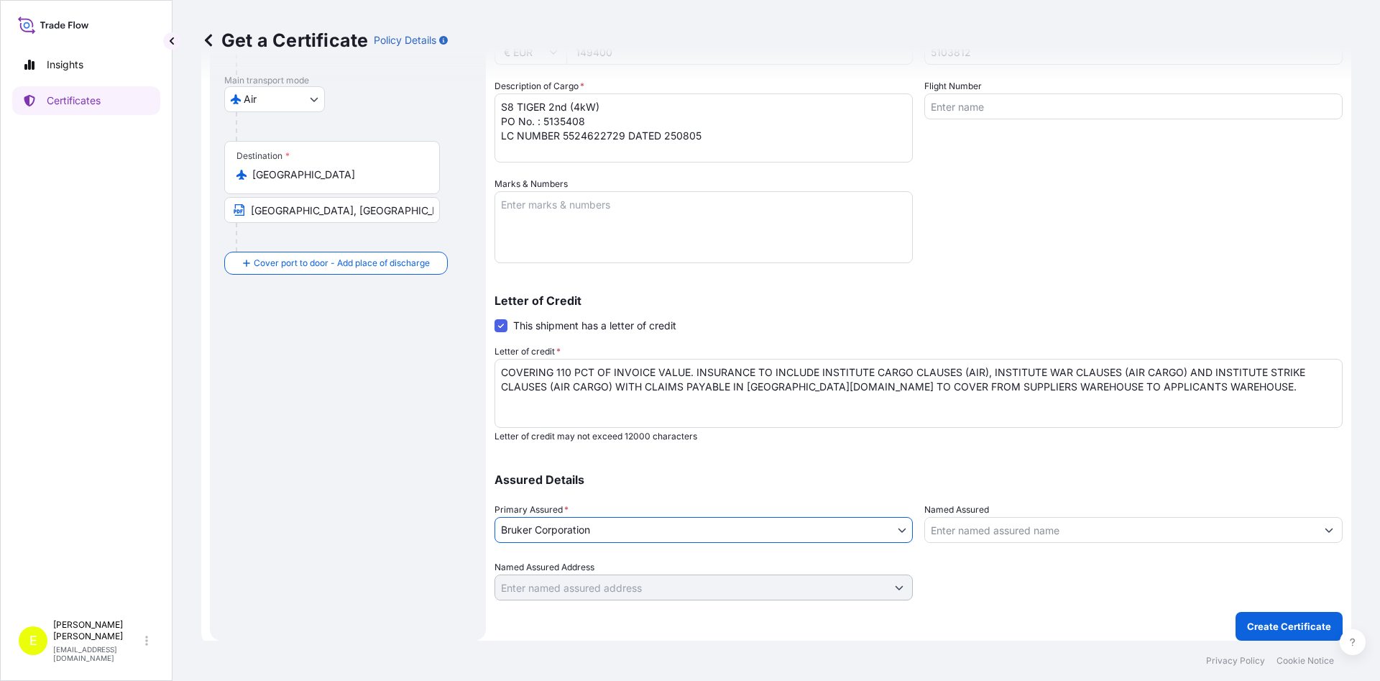
click at [1074, 541] on input "Named Assured" at bounding box center [1120, 530] width 391 height 26
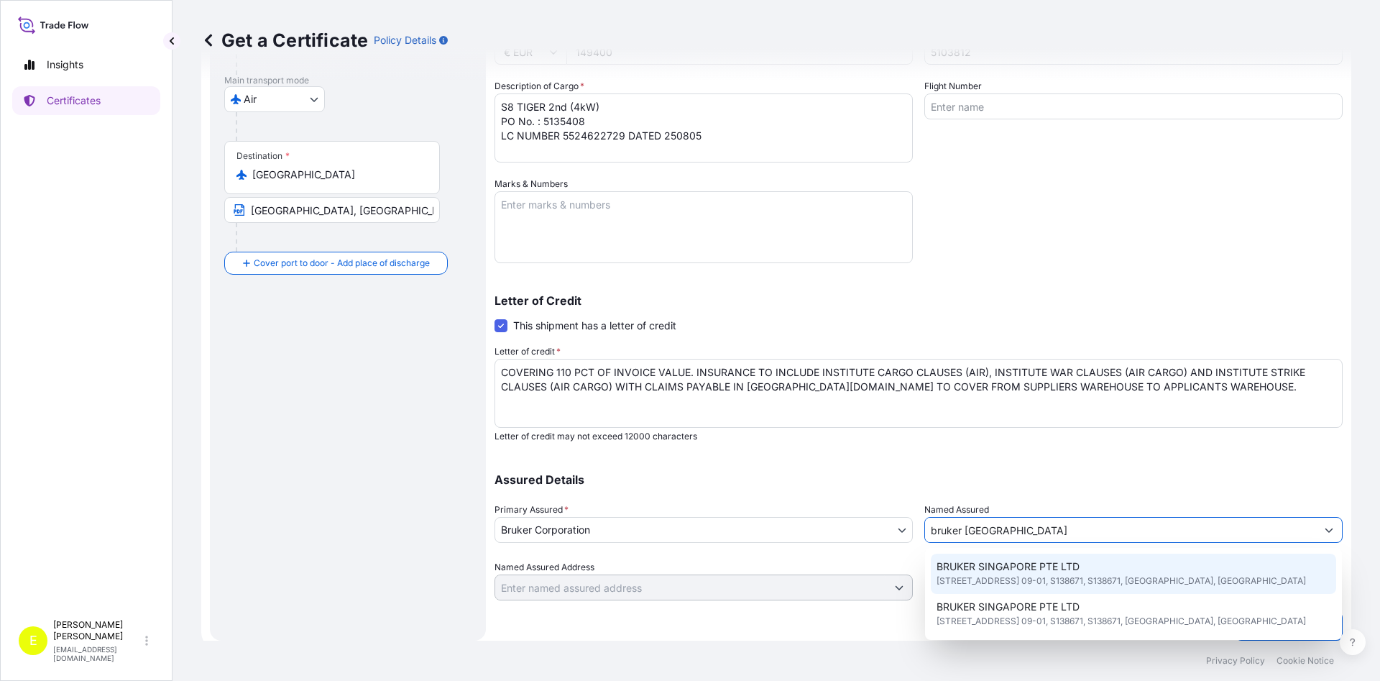
click at [1024, 578] on span "[STREET_ADDRESS] 09-01, S138671, S138671, [GEOGRAPHIC_DATA], [GEOGRAPHIC_DATA]" at bounding box center [1121, 581] width 369 height 14
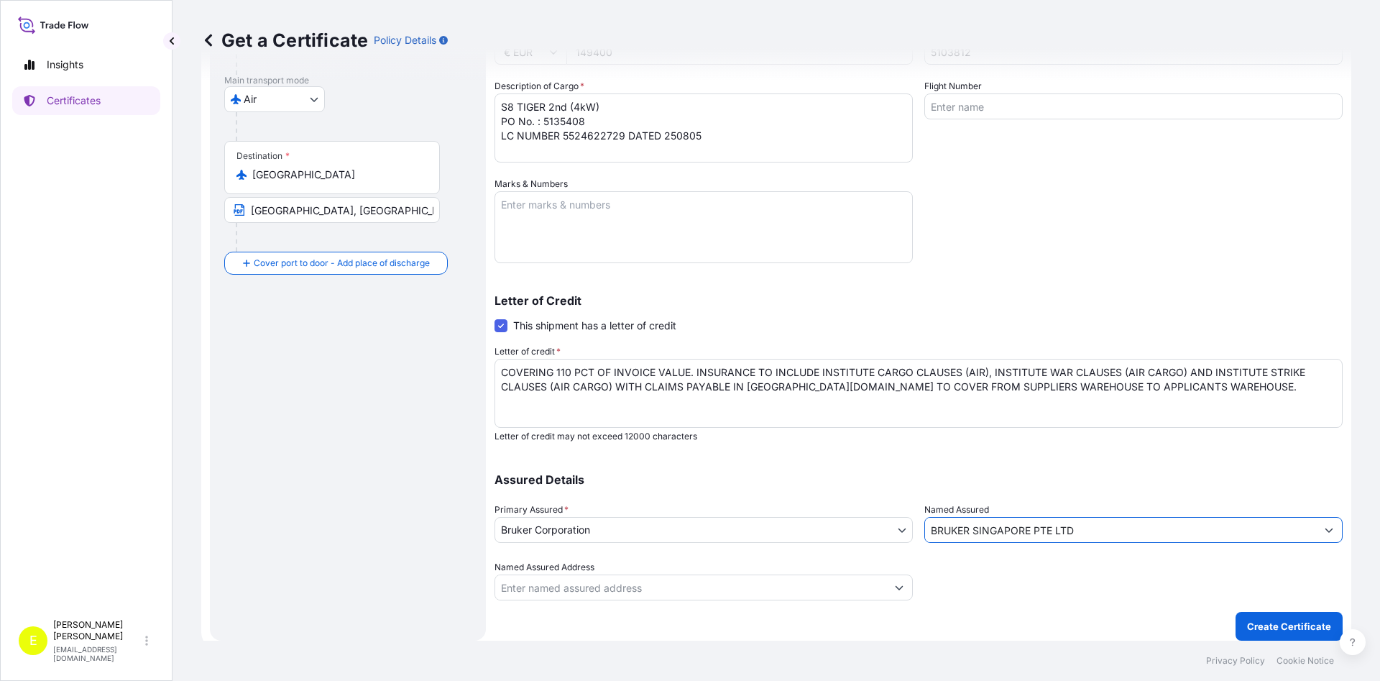
type input "BRUKER SINGAPORE PTE LTD"
drag, startPoint x: 690, startPoint y: 637, endPoint x: 635, endPoint y: 633, distance: 54.7
click at [688, 638] on div "Get a Certificate Policy Details Route Details Reset Route Details Cover door t…" at bounding box center [777, 320] width 1208 height 640
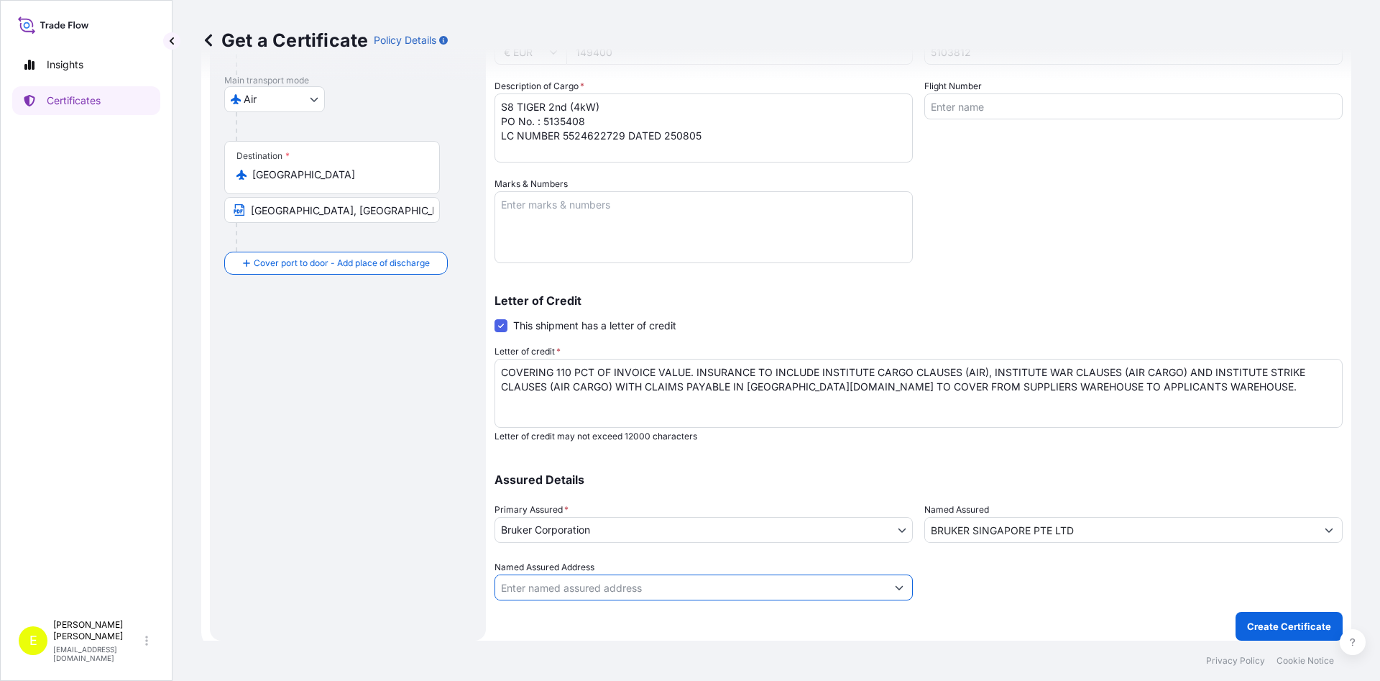
click at [576, 586] on input "Named Assured Address" at bounding box center [690, 587] width 391 height 26
drag, startPoint x: 1094, startPoint y: 624, endPoint x: 1322, endPoint y: 624, distance: 227.8
click at [1098, 624] on div "Get a Certificate Policy Details Route Details Reset Route Details Cover door t…" at bounding box center [777, 320] width 1208 height 640
click at [582, 587] on input "Named Assured Address" at bounding box center [690, 587] width 391 height 26
type input "n"
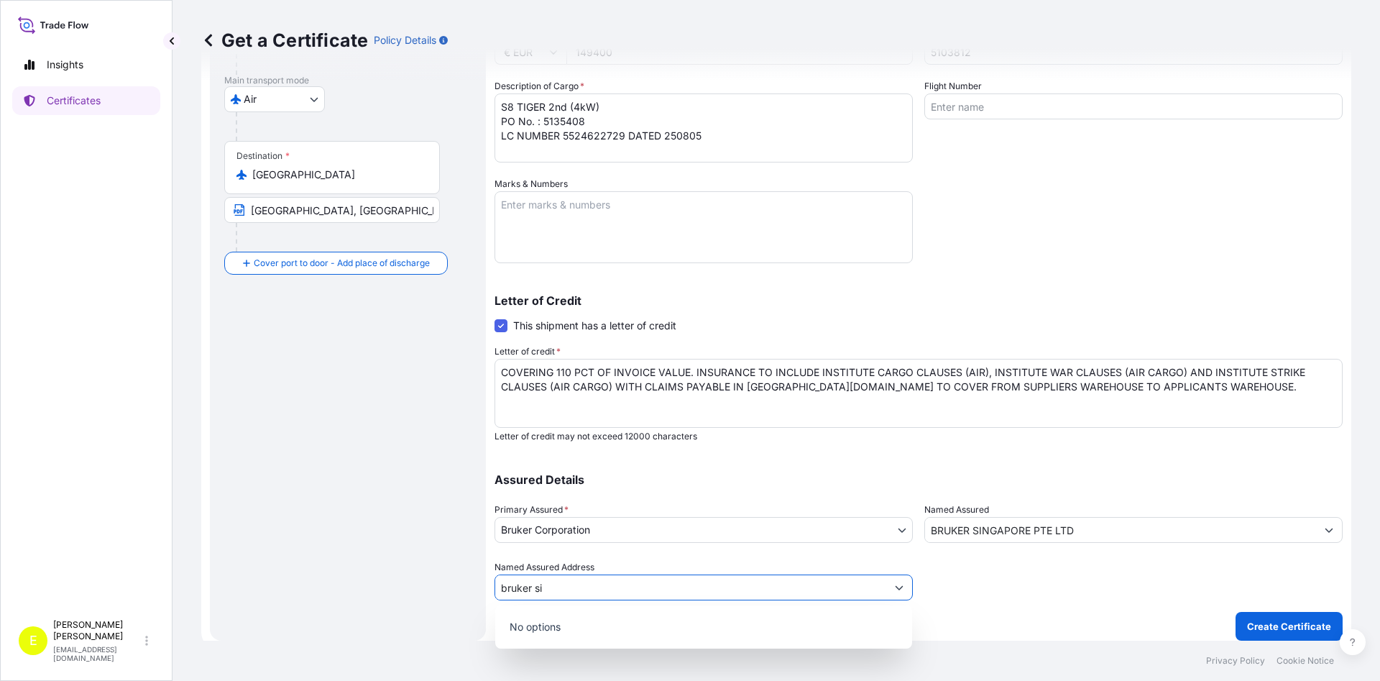
type input "bruker sin"
drag, startPoint x: 581, startPoint y: 591, endPoint x: 252, endPoint y: 569, distance: 330.7
click at [495, 574] on input "bruker sin" at bounding box center [690, 587] width 391 height 26
click at [1036, 597] on div at bounding box center [1133, 580] width 418 height 40
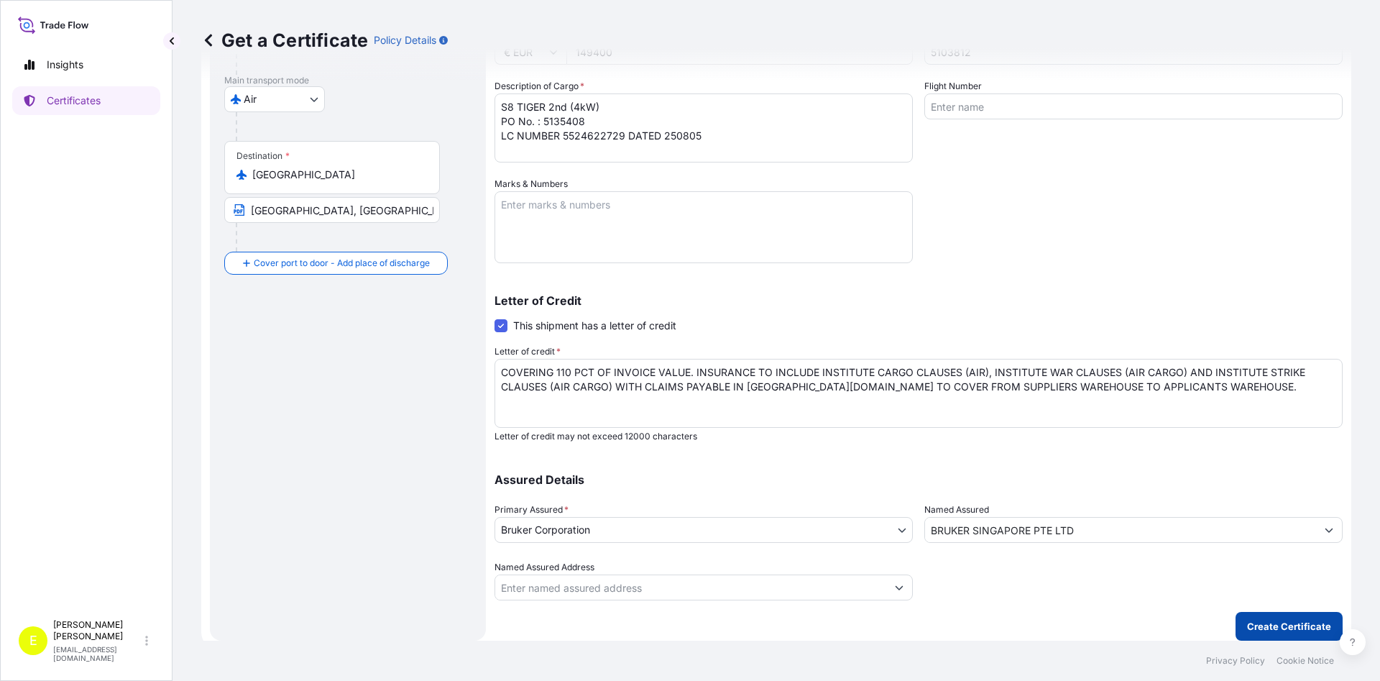
click at [1297, 622] on p "Create Certificate" at bounding box center [1289, 626] width 84 height 14
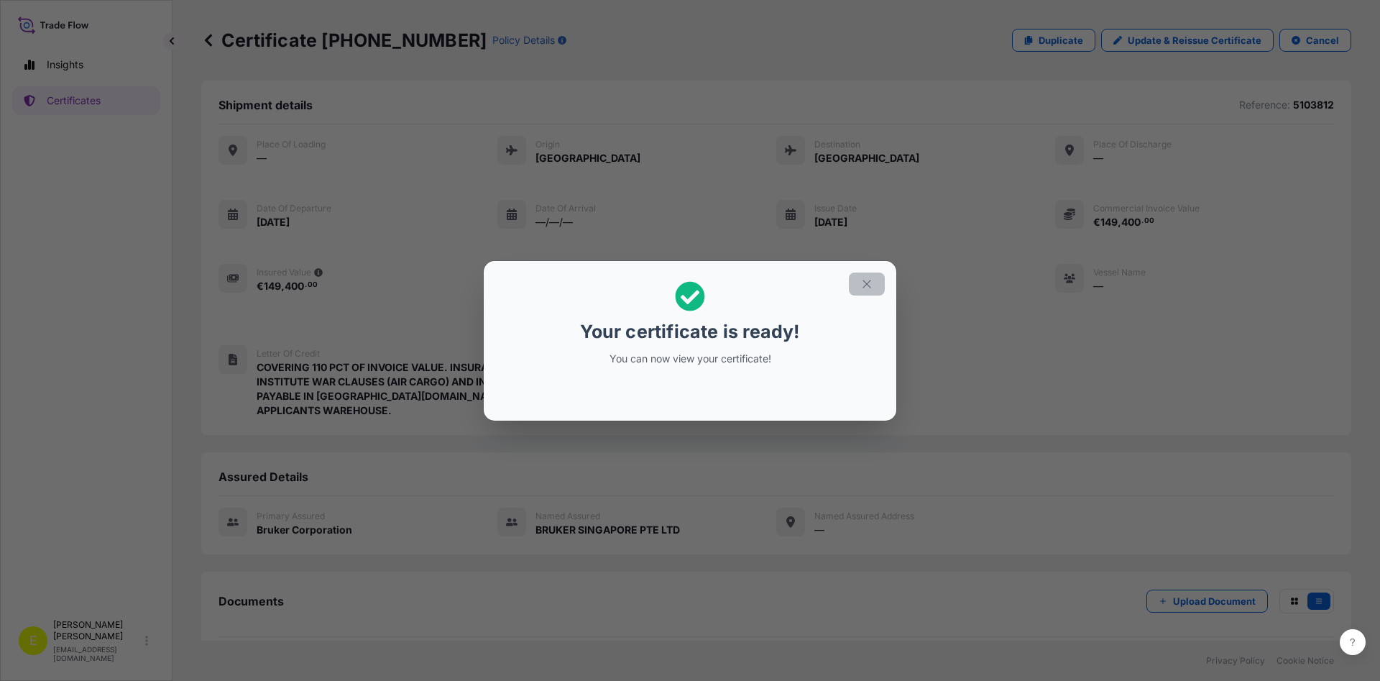
click at [861, 284] on icon "button" at bounding box center [866, 283] width 13 height 13
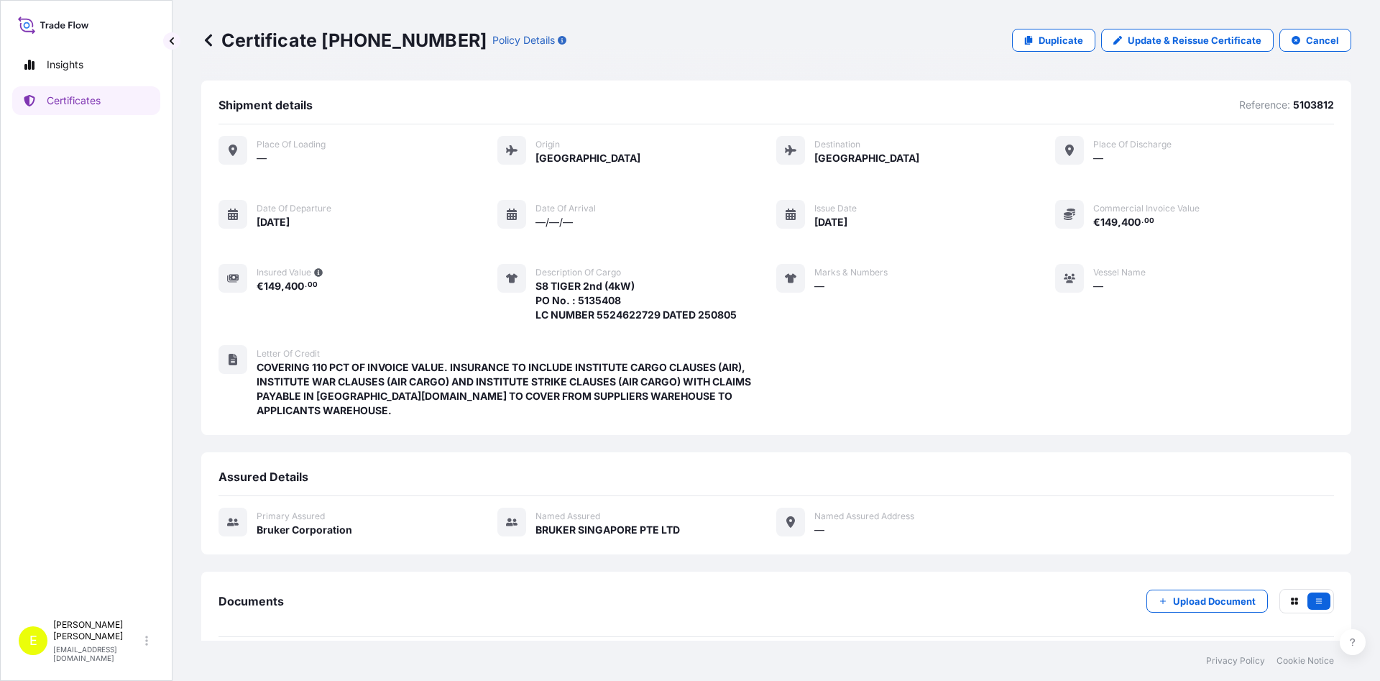
scroll to position [50, 0]
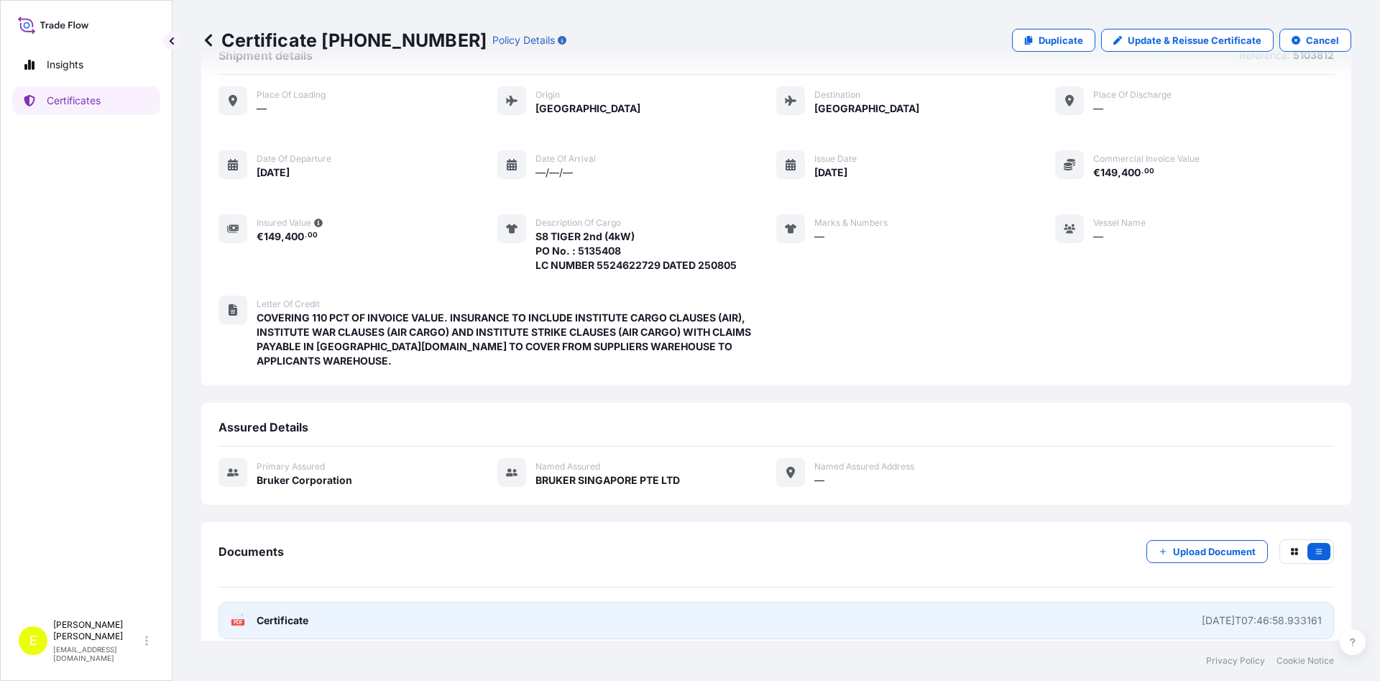
click at [297, 614] on link "PDF Certificate [DATE]T07:46:58.933161" at bounding box center [777, 620] width 1116 height 37
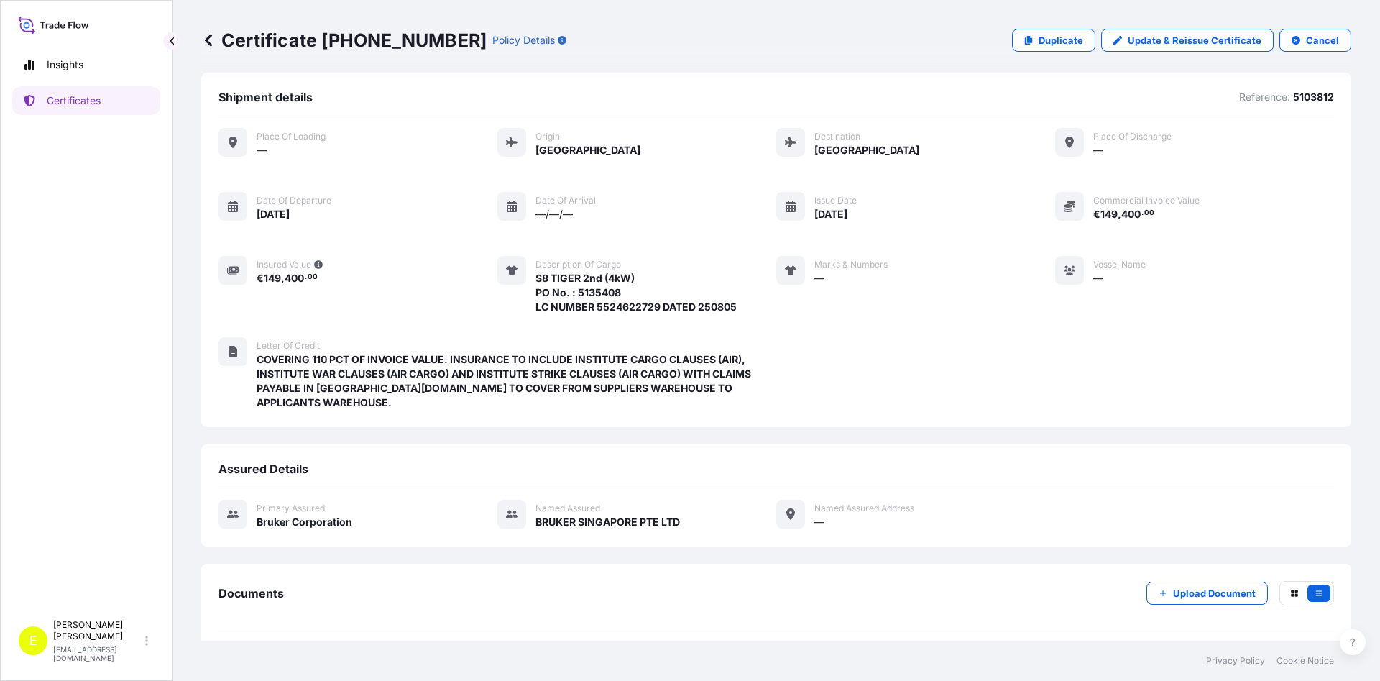
scroll to position [0, 0]
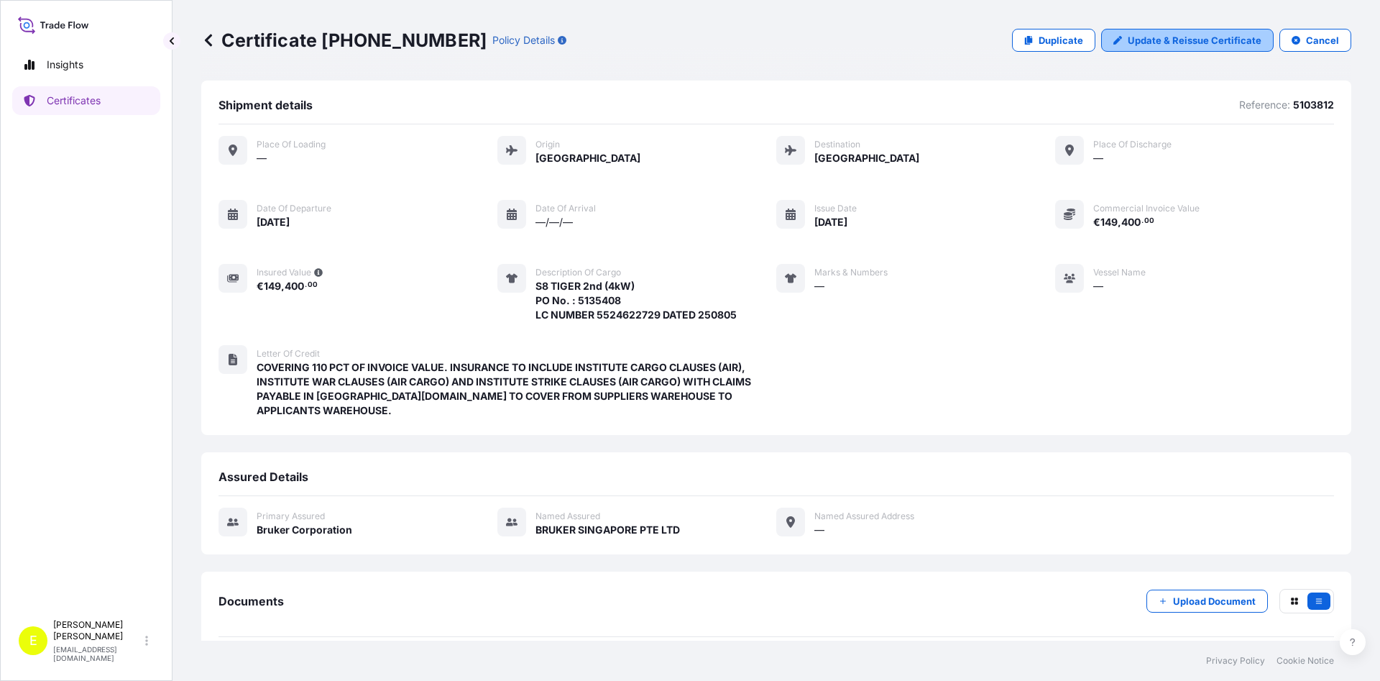
click at [1191, 43] on p "Update & Reissue Certificate" at bounding box center [1195, 40] width 134 height 14
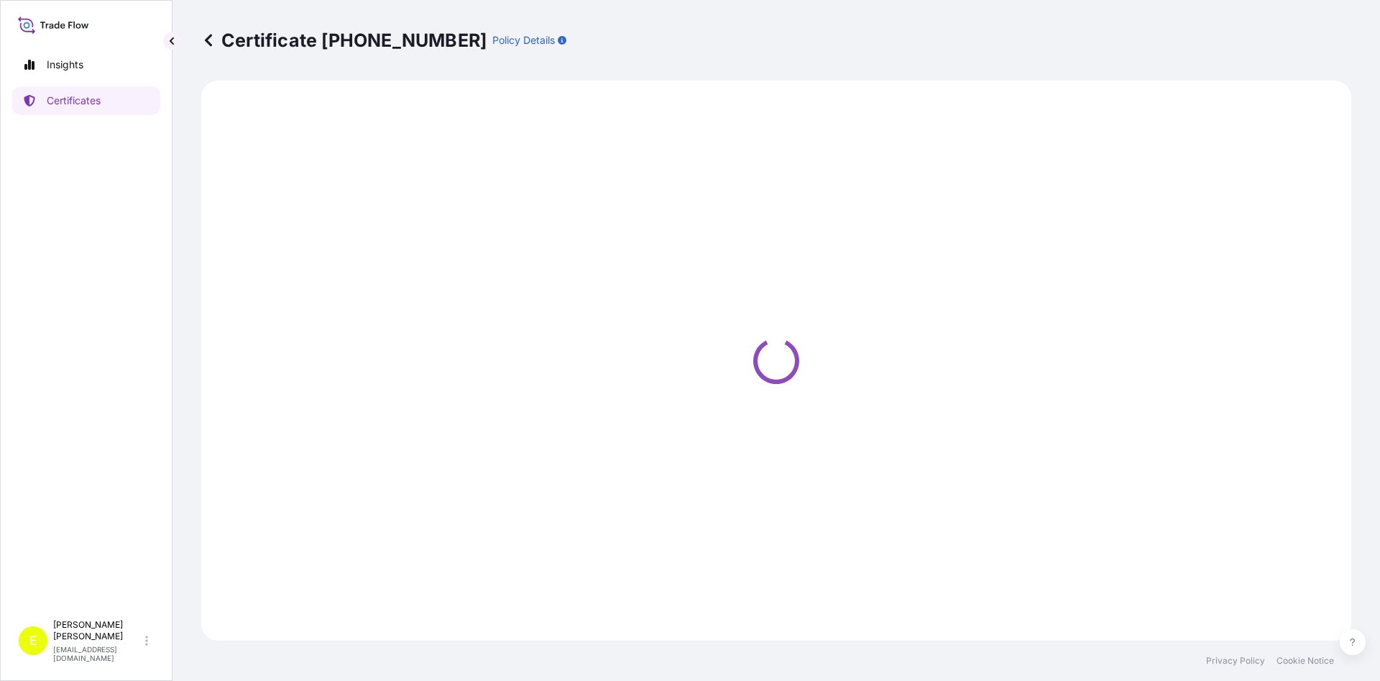
select select "Air"
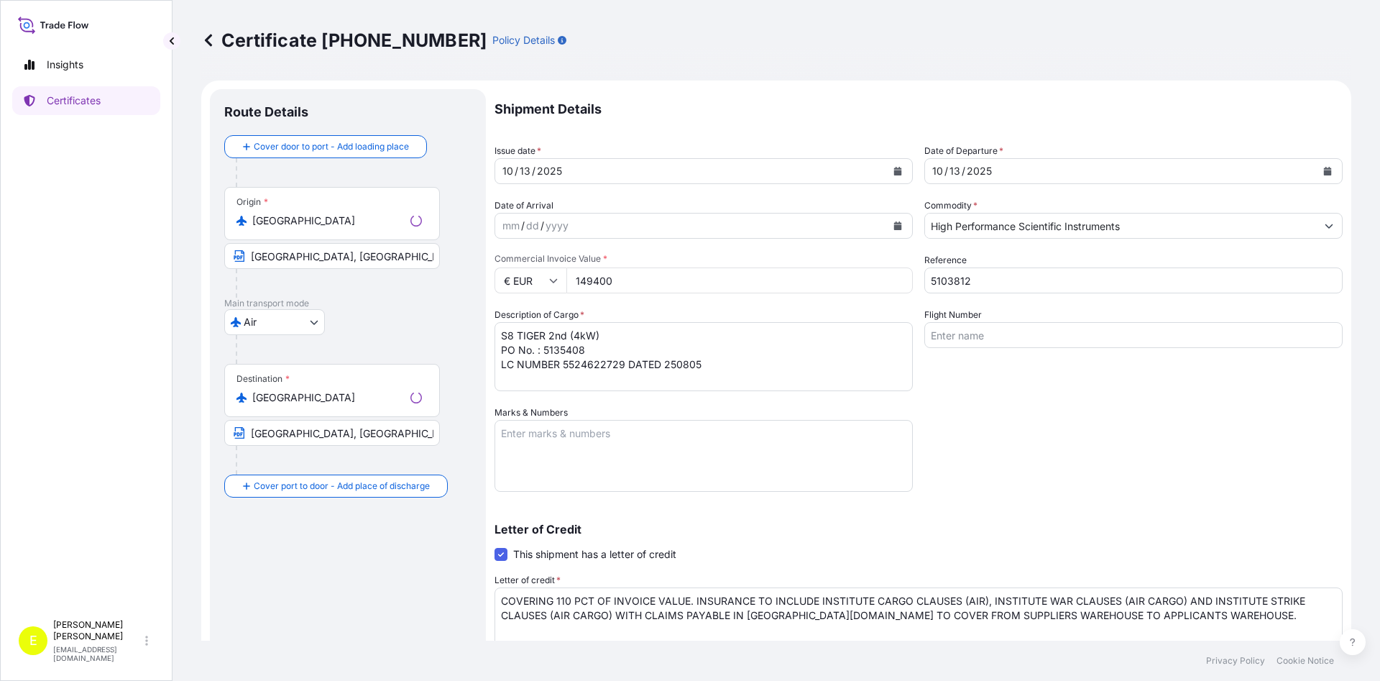
select select "31474"
drag, startPoint x: 667, startPoint y: 288, endPoint x: 408, endPoint y: 268, distance: 259.5
click at [566, 268] on input "149400" at bounding box center [739, 280] width 346 height 26
type input "164340"
click at [663, 338] on textarea "S8 TIGER 2nd (4kW) PO No. : 5135408 LC NUMBER 5524622729 DATED 250805" at bounding box center [704, 356] width 418 height 69
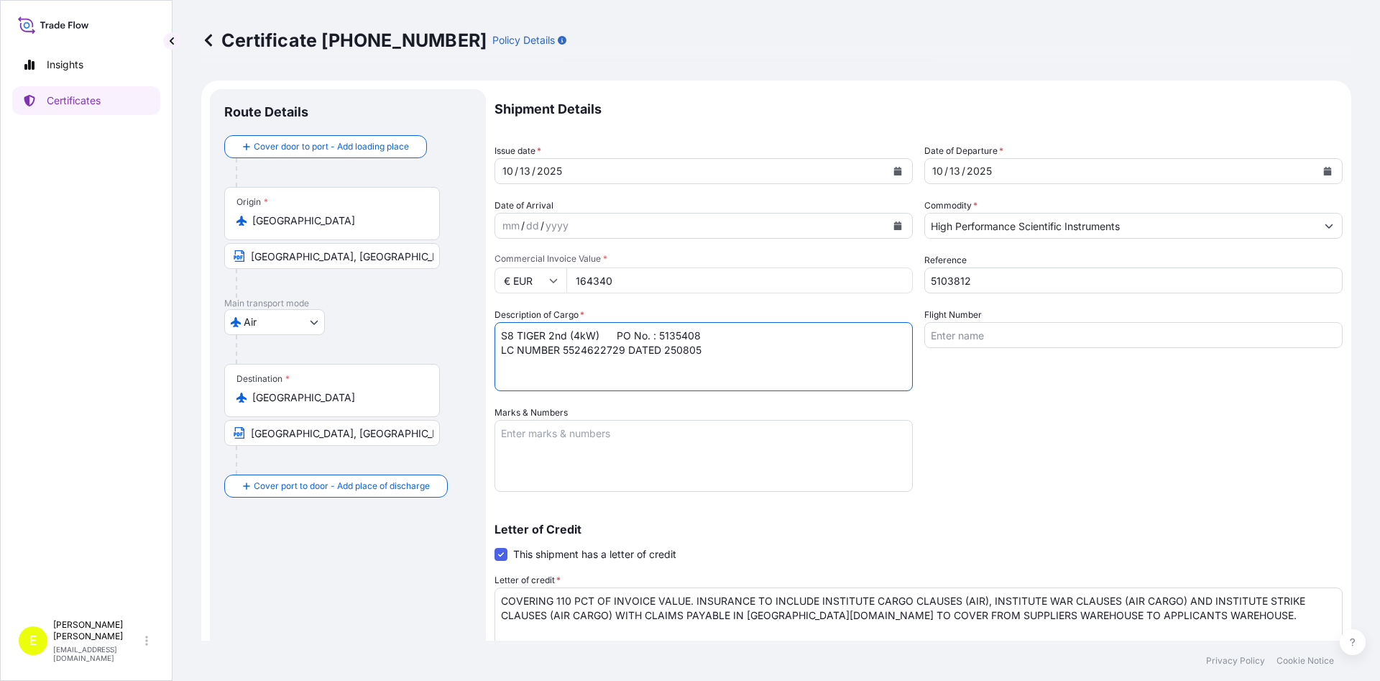
type textarea "S8 TIGER 2nd (4kW) PO No. : 5135408 LC NUMBER 5524622729 DATED 250805"
click at [1196, 439] on div "Shipment Details Issue date * [DATE] Date of Departure * [DATE] Date of Arrival…" at bounding box center [919, 459] width 848 height 740
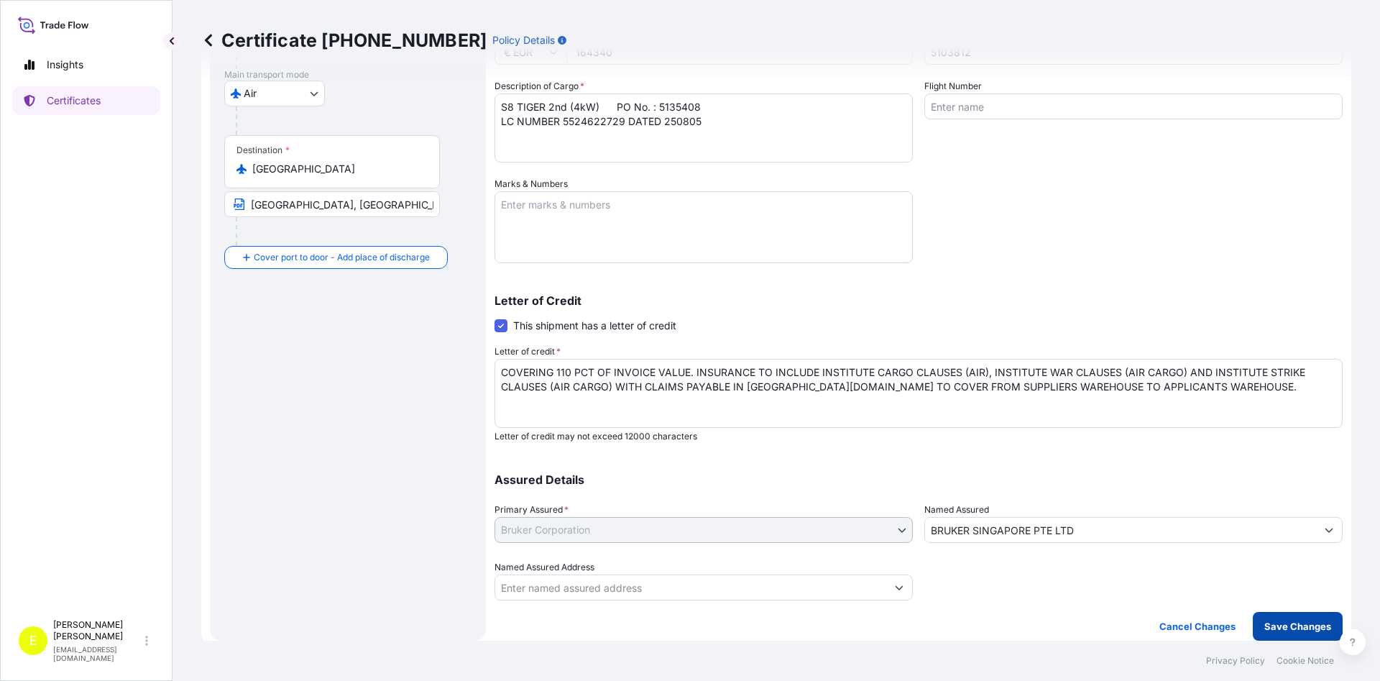
click at [1289, 625] on p "Save Changes" at bounding box center [1297, 626] width 67 height 14
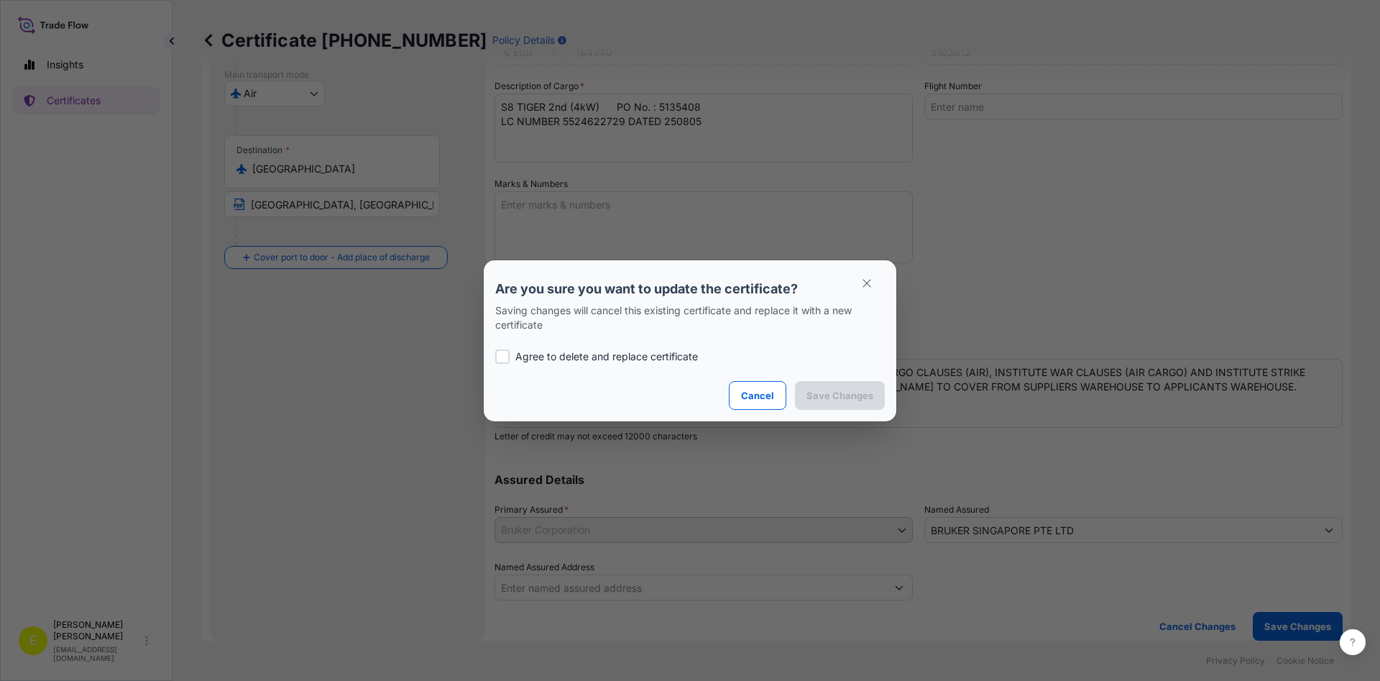
click at [555, 358] on p "Agree to delete and replace certificate" at bounding box center [606, 356] width 183 height 14
checkbox input "true"
click at [850, 391] on p "Save Changes" at bounding box center [839, 395] width 67 height 14
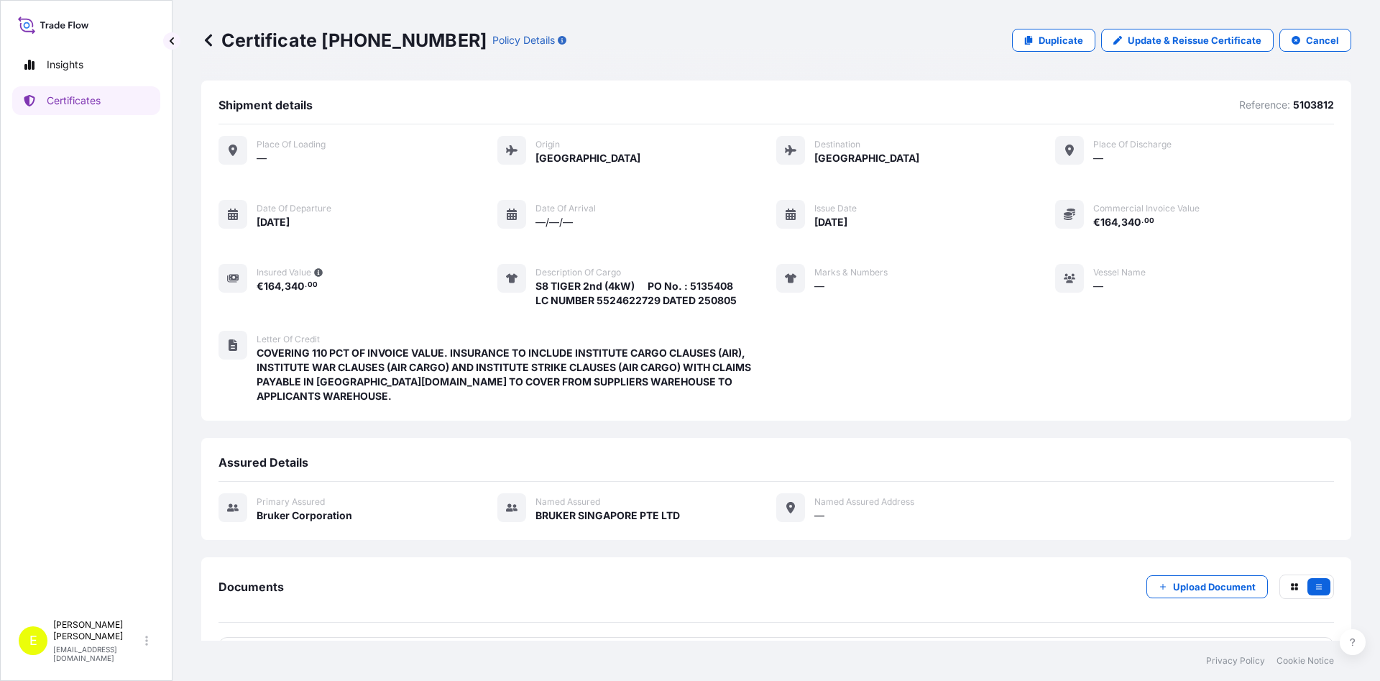
scroll to position [35, 0]
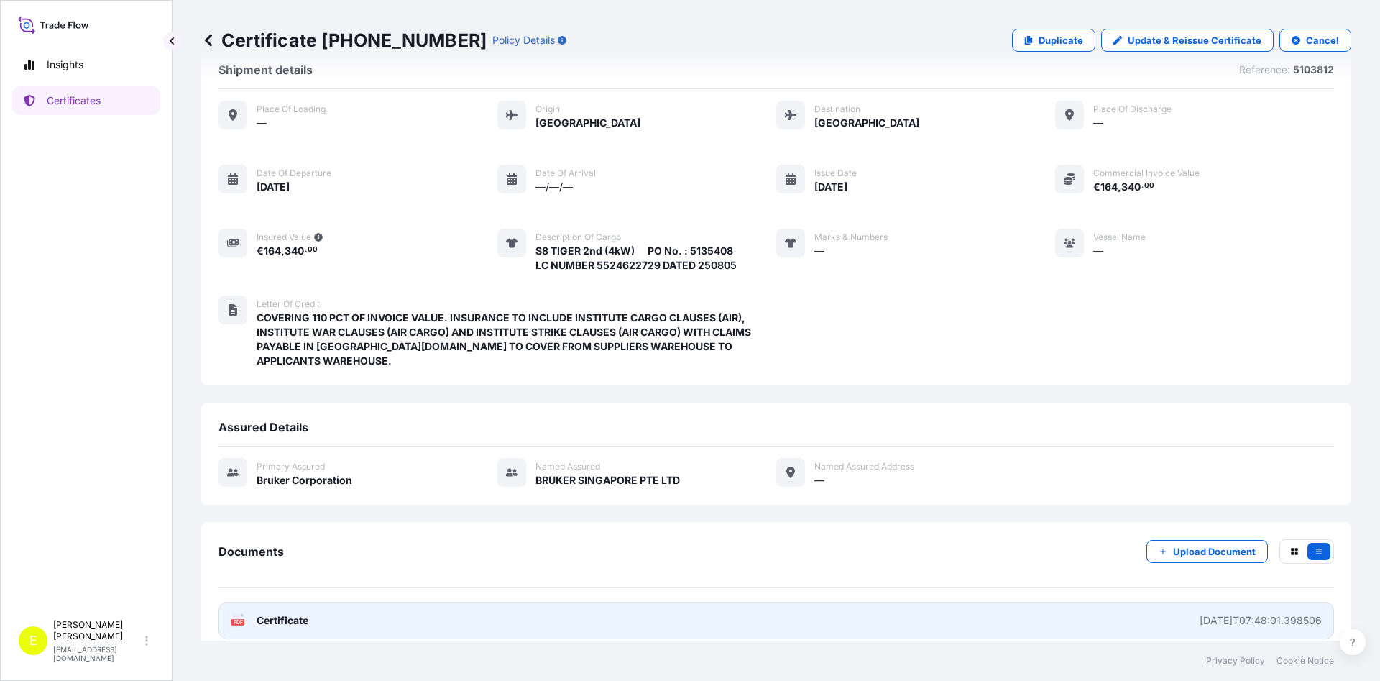
click at [276, 613] on span "Certificate" at bounding box center [283, 620] width 52 height 14
